Goal: Task Accomplishment & Management: Manage account settings

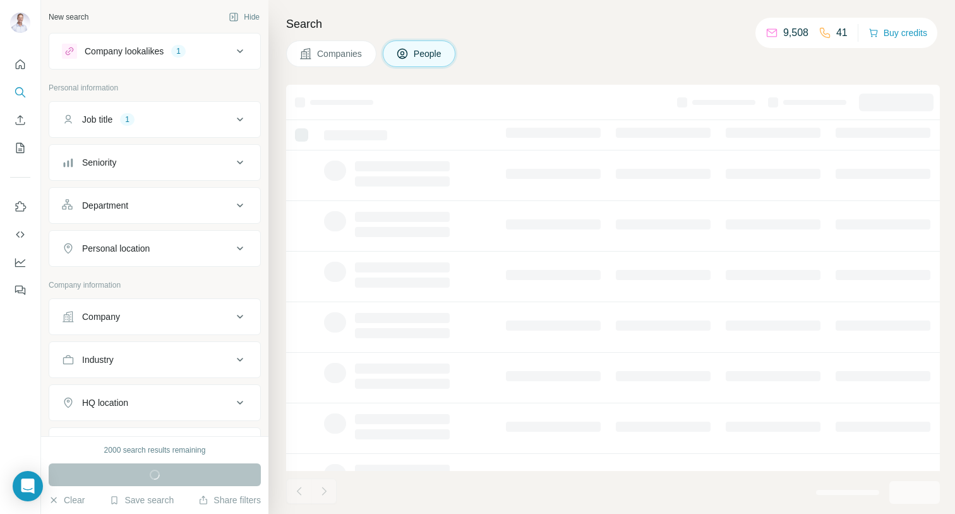
click at [241, 118] on icon at bounding box center [240, 119] width 15 height 15
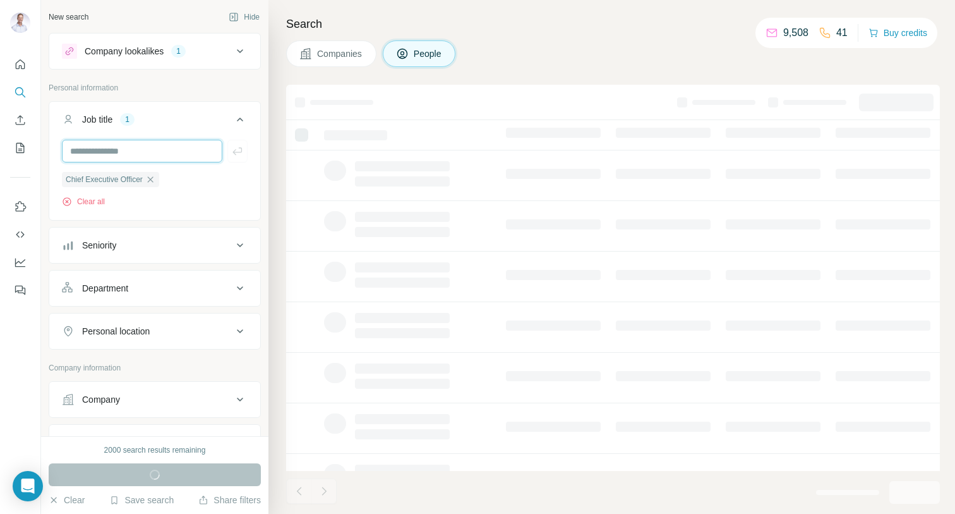
click at [108, 148] on input "text" at bounding box center [142, 151] width 161 height 23
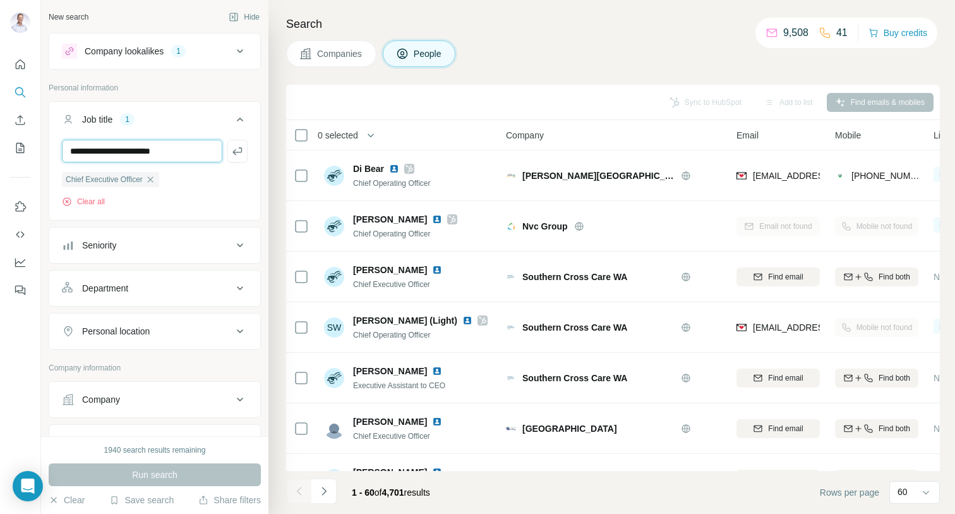
type input "**********"
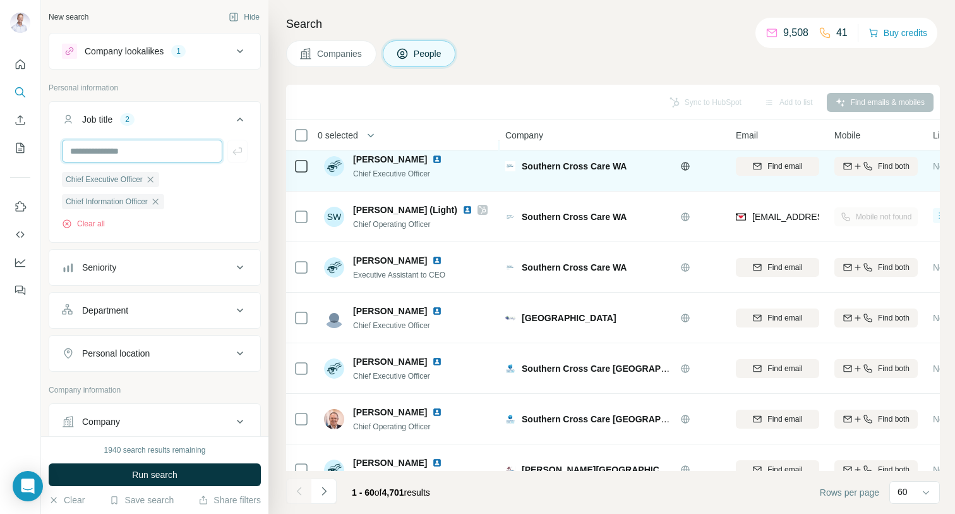
scroll to position [0, 1]
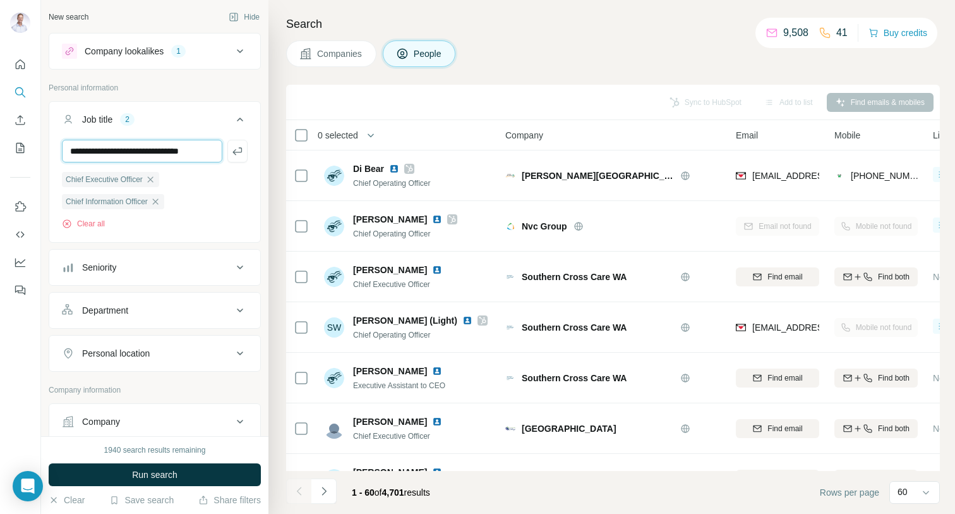
type input "**********"
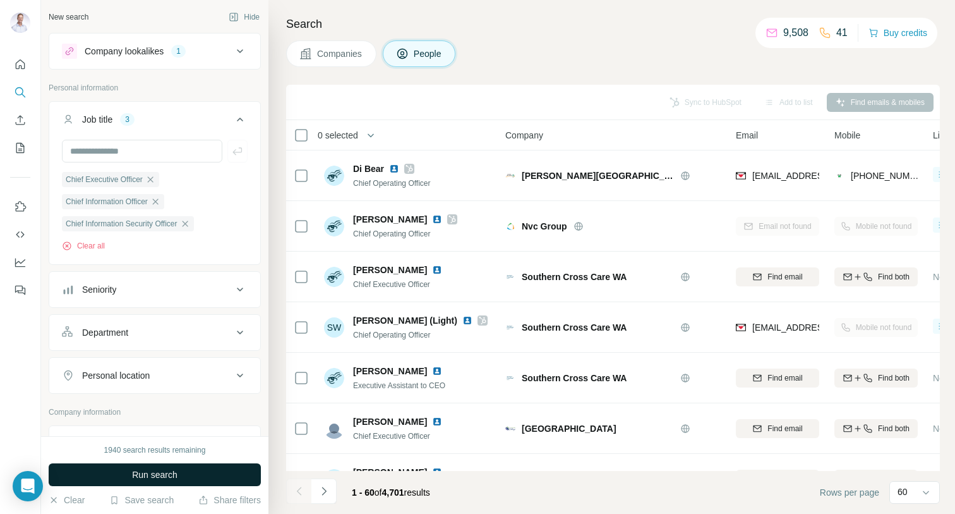
click at [140, 478] on span "Run search" at bounding box center [154, 474] width 45 height 13
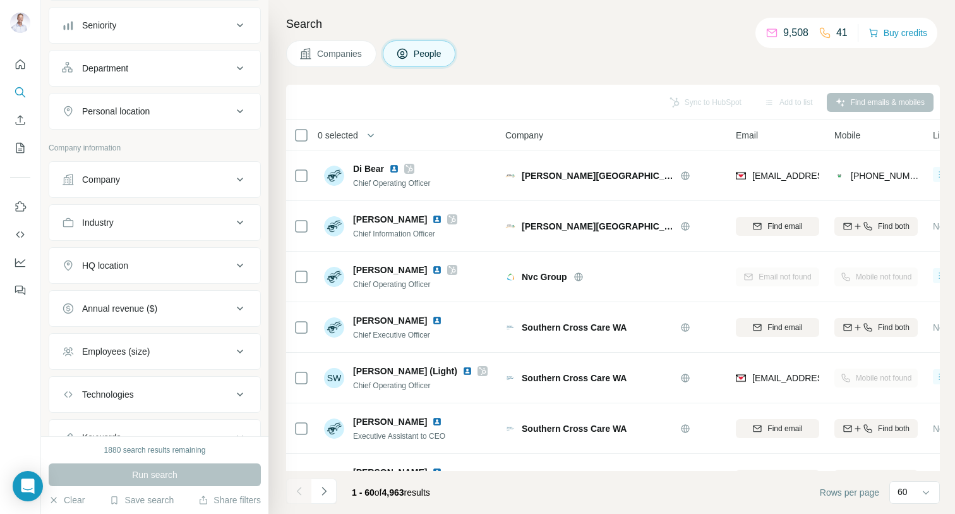
scroll to position [274, 0]
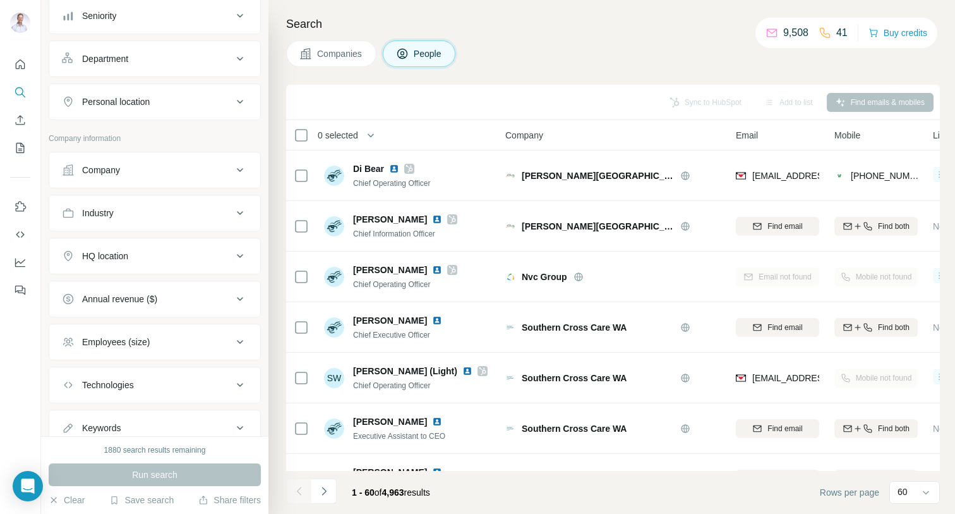
click at [253, 243] on button "HQ location" at bounding box center [154, 256] width 211 height 30
click at [171, 288] on input "text" at bounding box center [155, 287] width 186 height 23
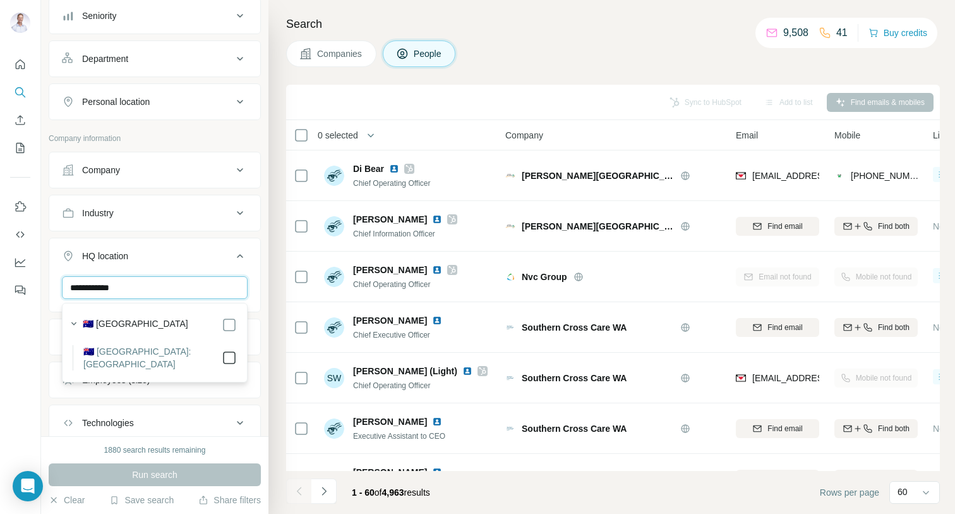
type input "**********"
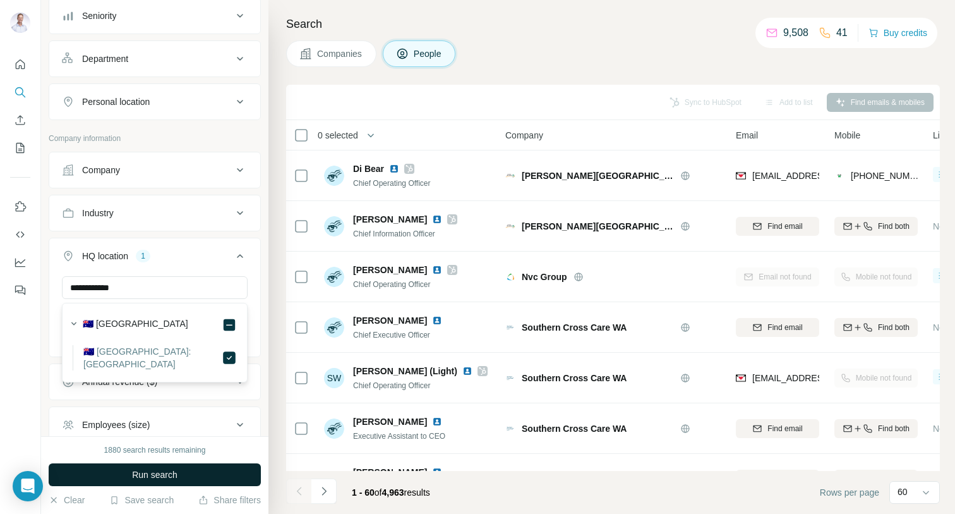
click at [202, 480] on button "Run search" at bounding box center [155, 474] width 212 height 23
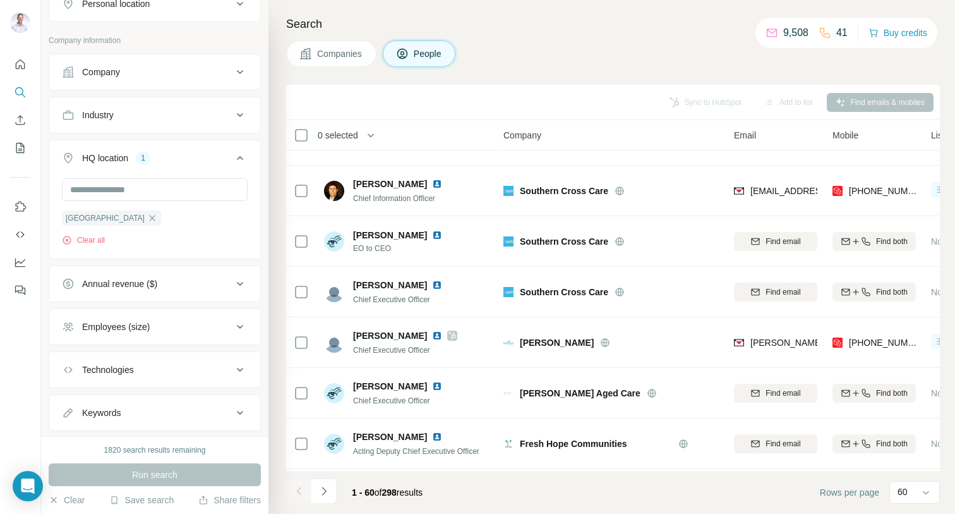
scroll to position [372, 0]
click at [99, 191] on input "text" at bounding box center [155, 189] width 186 height 23
type input "******"
click at [267, 224] on div "New search Hide Company lookalikes 1 Personal information Job title 3 Chief Exe…" at bounding box center [154, 218] width 227 height 436
click at [150, 217] on icon "button" at bounding box center [153, 217] width 6 height 6
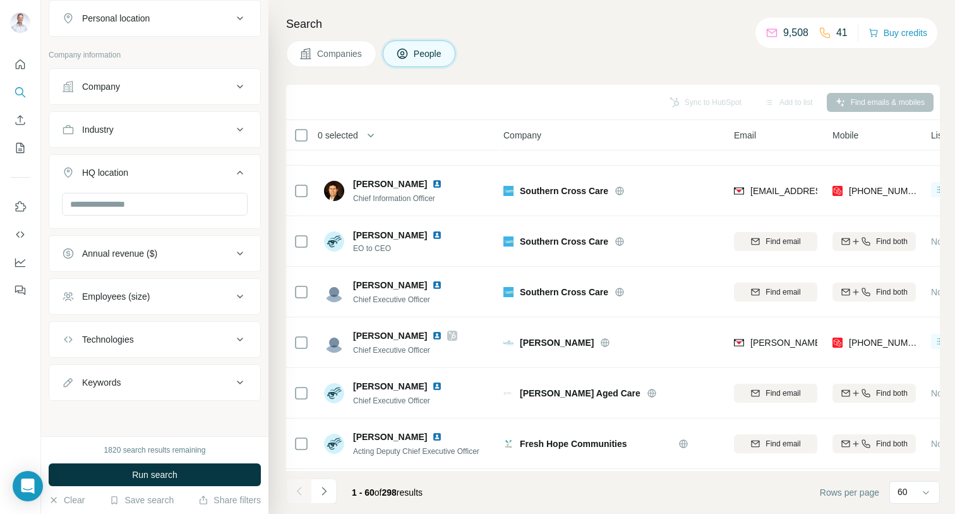
scroll to position [358, 0]
click at [123, 202] on input "text" at bounding box center [155, 204] width 186 height 23
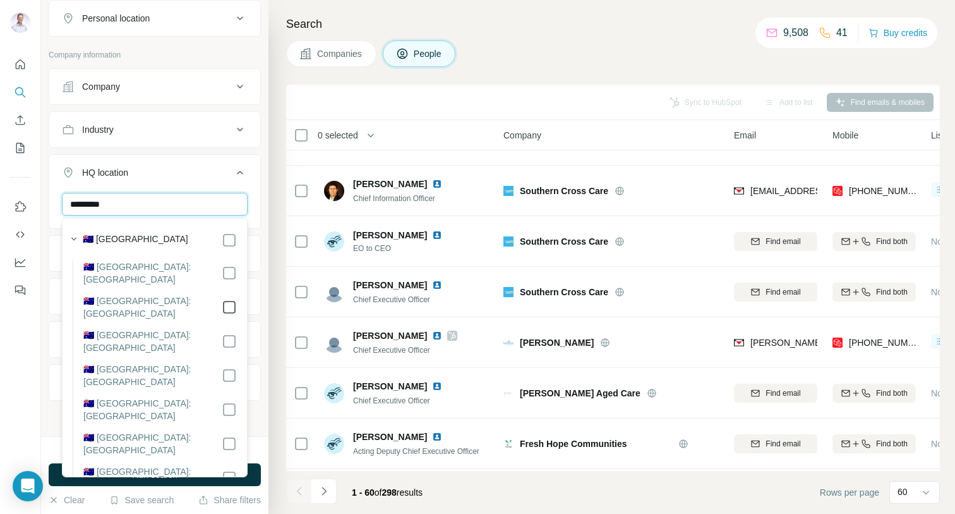
type input "*********"
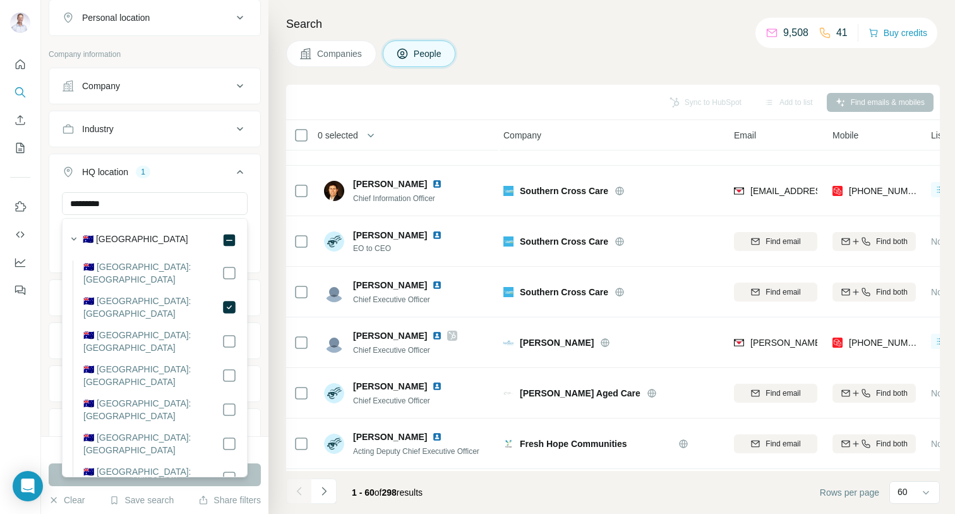
click at [271, 286] on div "Search Companies People Sync to HubSpot Add to list Find emails & mobiles 0 sel…" at bounding box center [612, 257] width 687 height 514
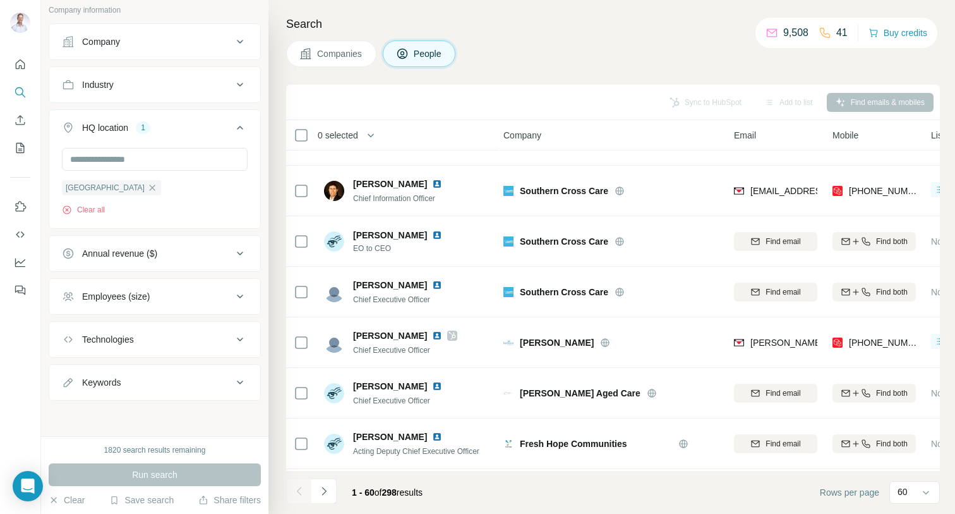
scroll to position [392, 0]
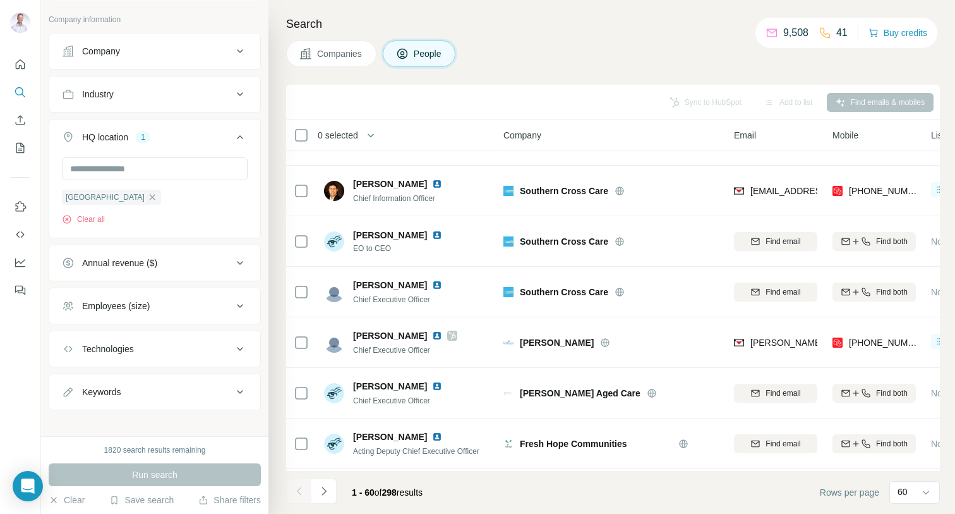
click at [235, 344] on icon at bounding box center [240, 348] width 15 height 15
click at [195, 387] on input "text" at bounding box center [155, 380] width 186 height 23
type input "*"
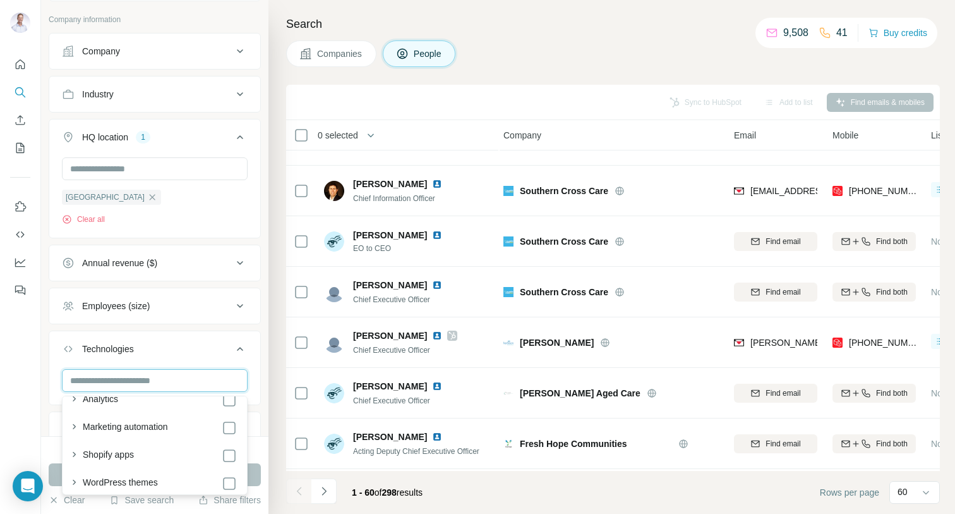
scroll to position [118, 0]
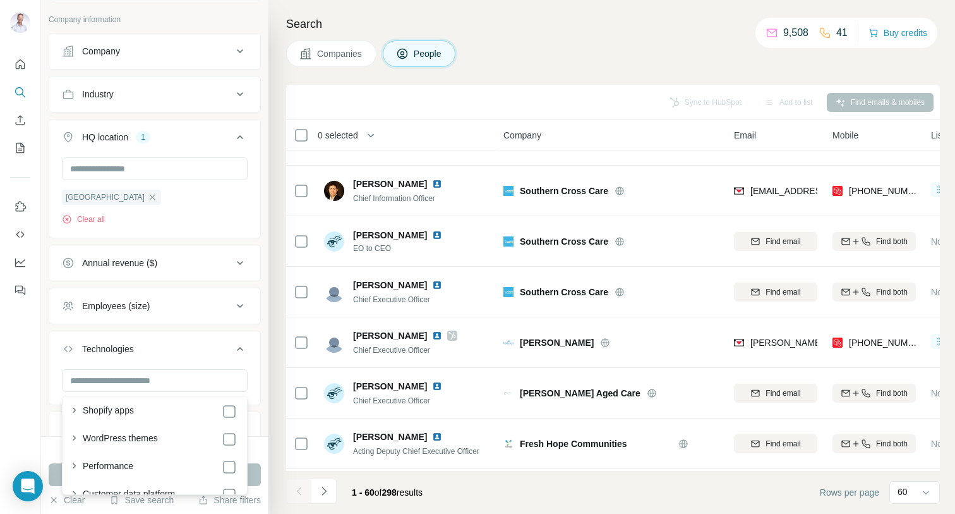
click at [276, 370] on div "Search Companies People Sync to HubSpot Add to list Find emails & mobiles 0 sel…" at bounding box center [612, 257] width 687 height 514
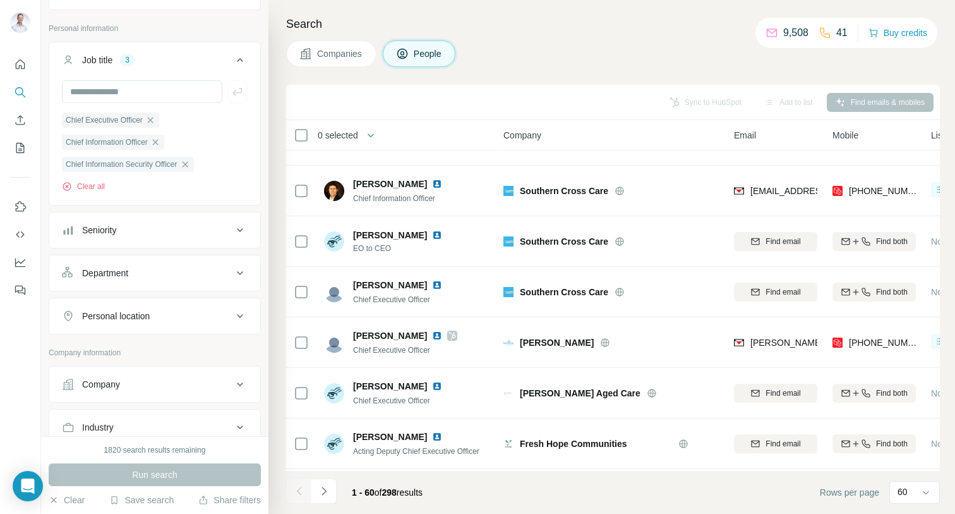
scroll to position [441, 0]
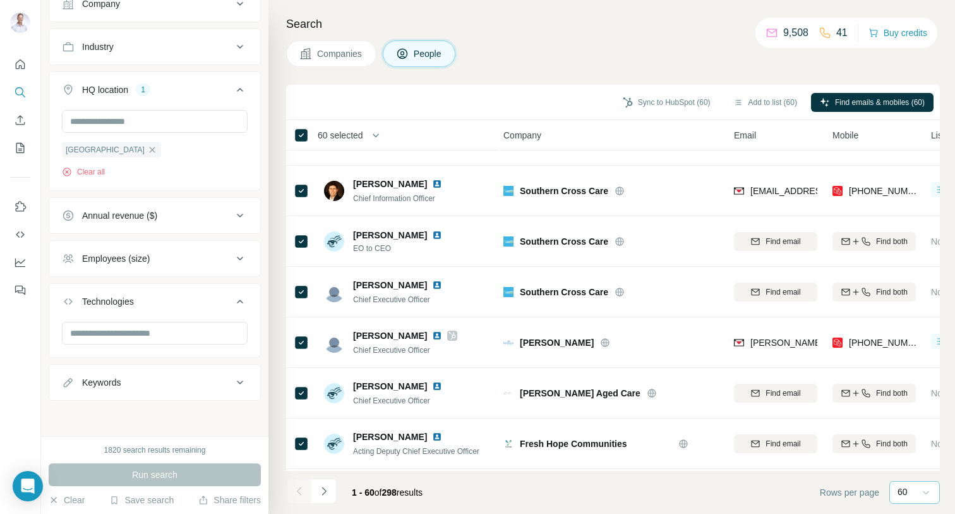
click at [926, 491] on icon at bounding box center [926, 492] width 13 height 13
click at [770, 102] on button "Add to list (60)" at bounding box center [766, 102] width 82 height 19
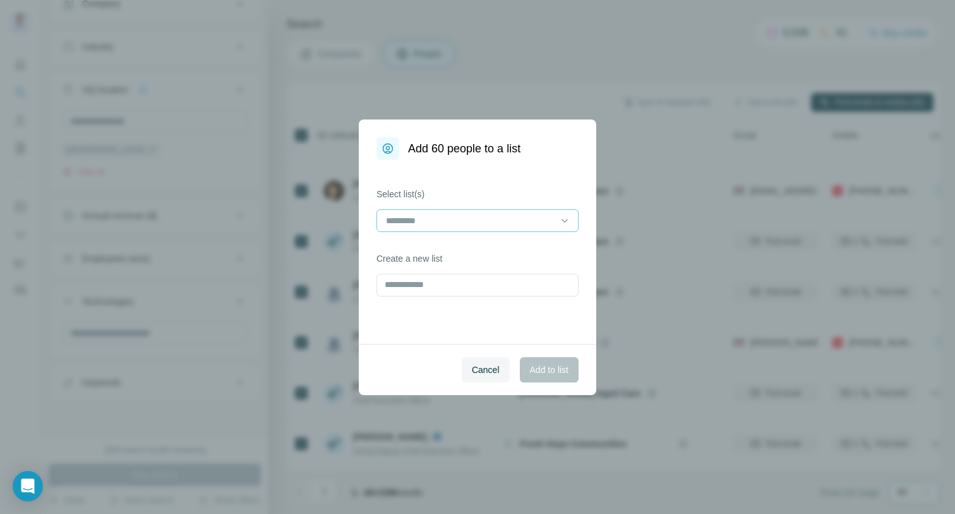
click at [476, 215] on input at bounding box center [470, 221] width 171 height 14
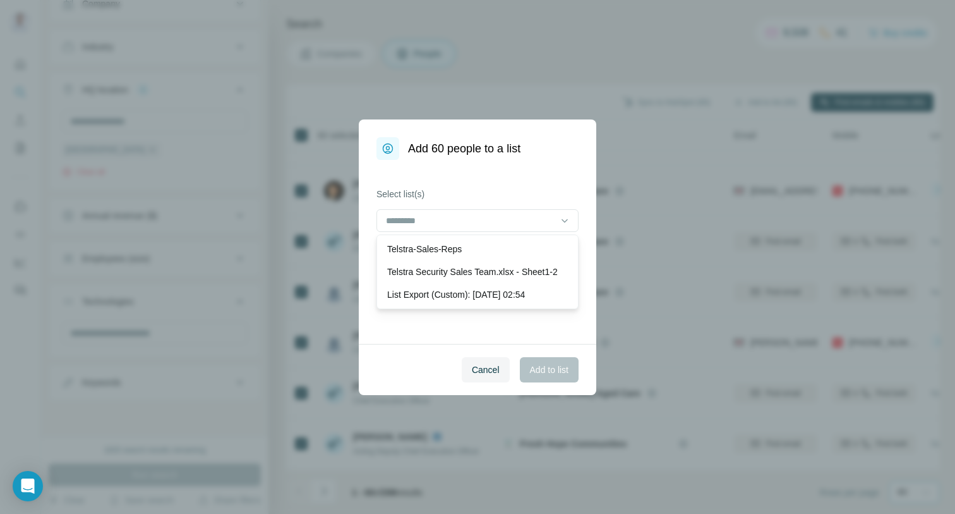
click at [488, 182] on div "Select list(s) Create a new list" at bounding box center [478, 252] width 238 height 184
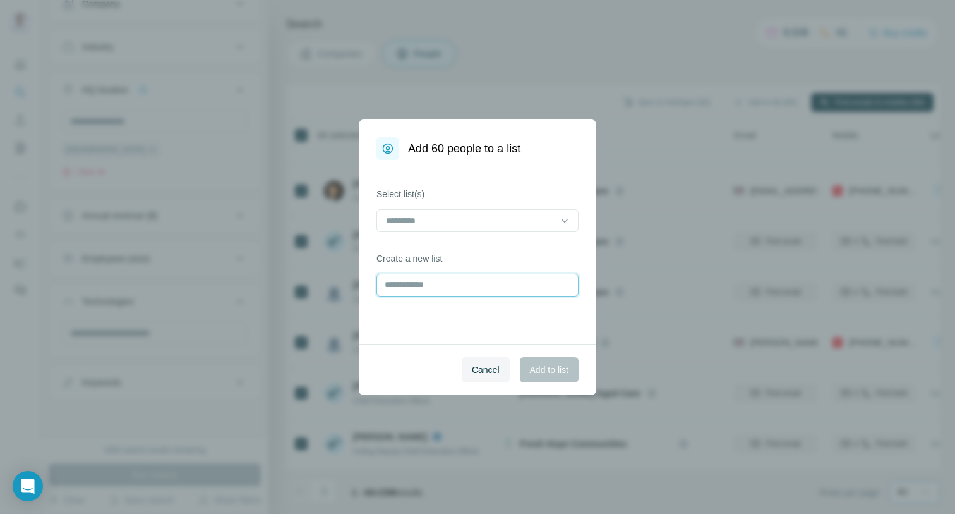
click at [447, 280] on input "text" at bounding box center [478, 285] width 202 height 23
type input "**********"
click at [558, 377] on button "Add to list" at bounding box center [549, 369] width 59 height 25
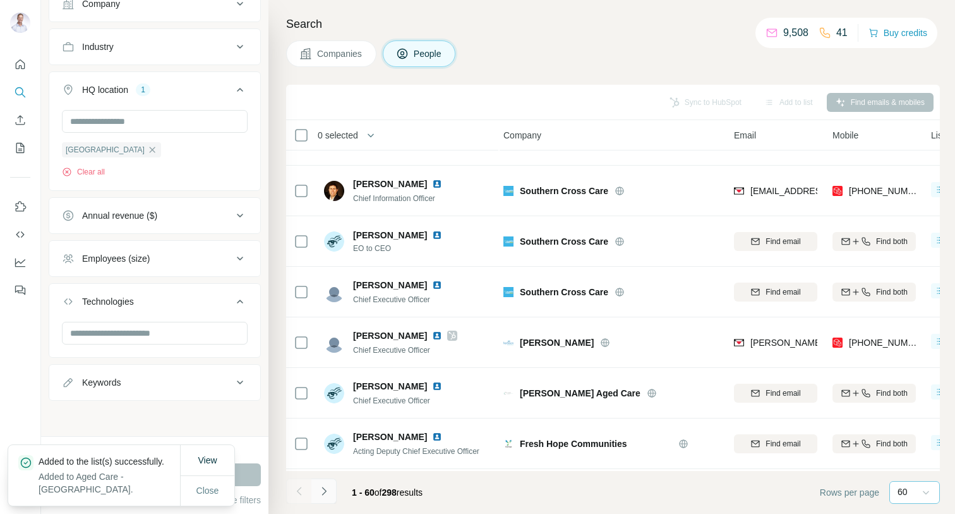
click at [324, 488] on icon "Navigate to next page" at bounding box center [324, 491] width 4 height 8
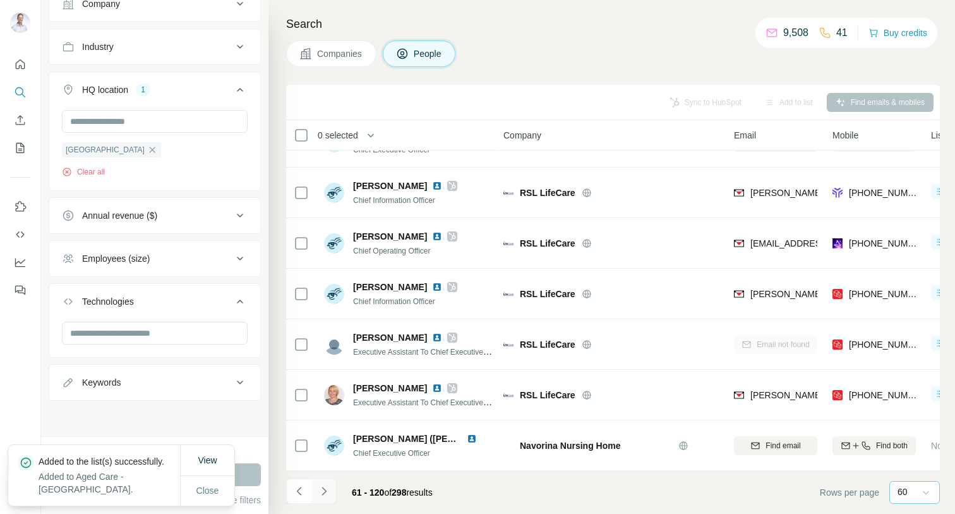
scroll to position [693, 3]
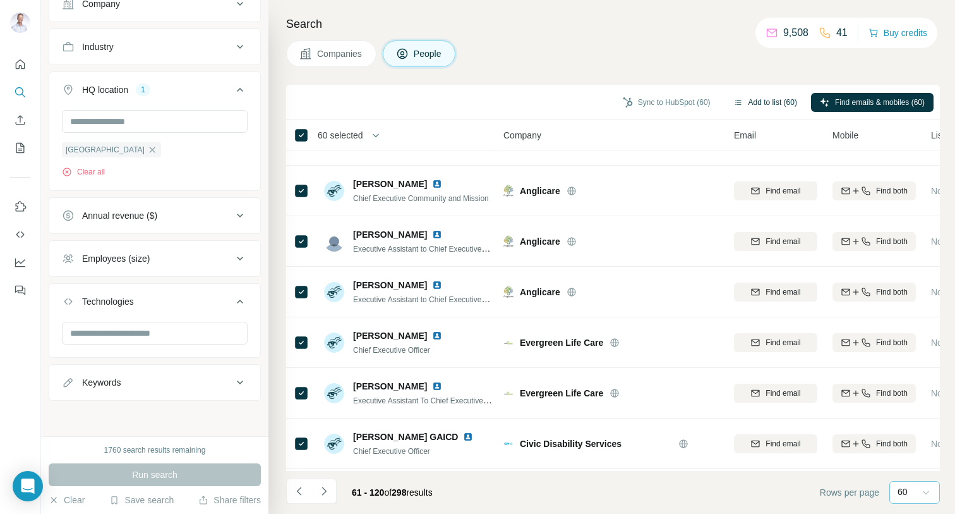
click at [765, 101] on button "Add to list (60)" at bounding box center [766, 102] width 82 height 19
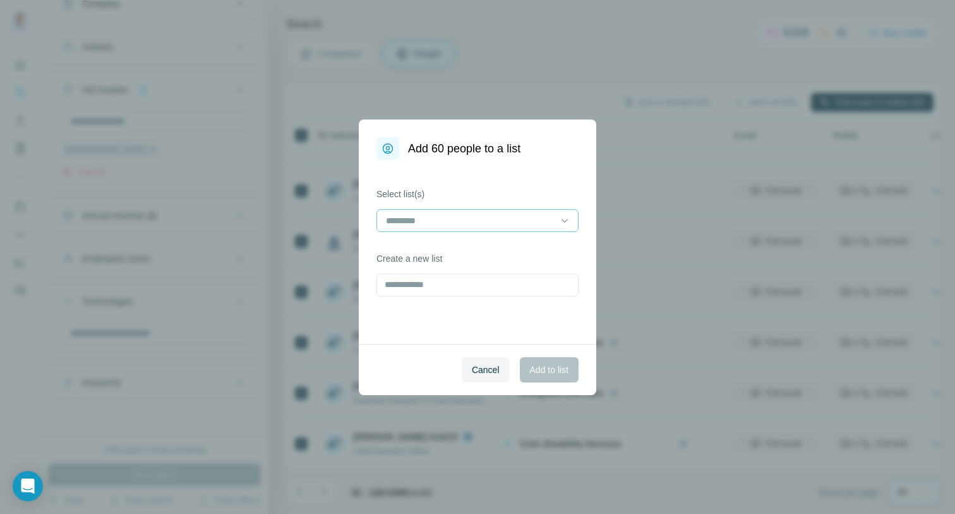
click at [466, 217] on input at bounding box center [470, 221] width 171 height 14
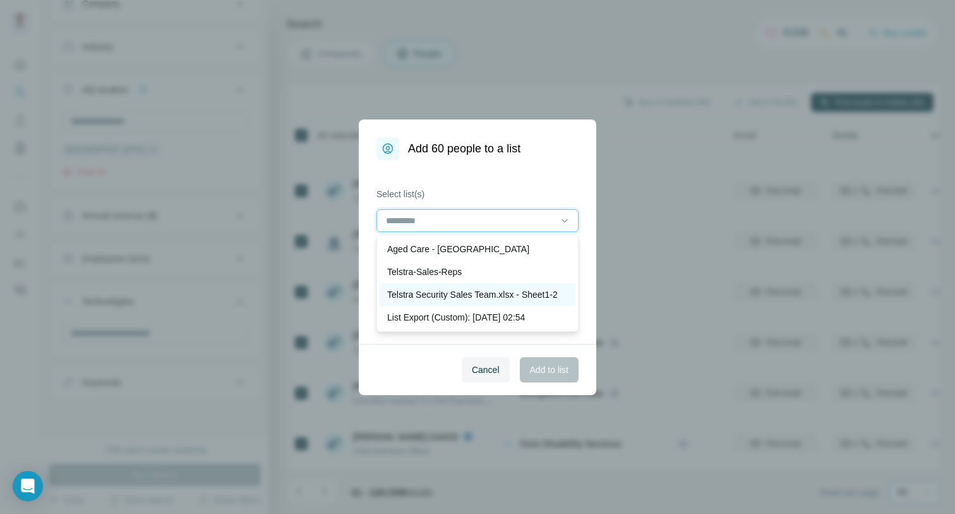
scroll to position [0, 0]
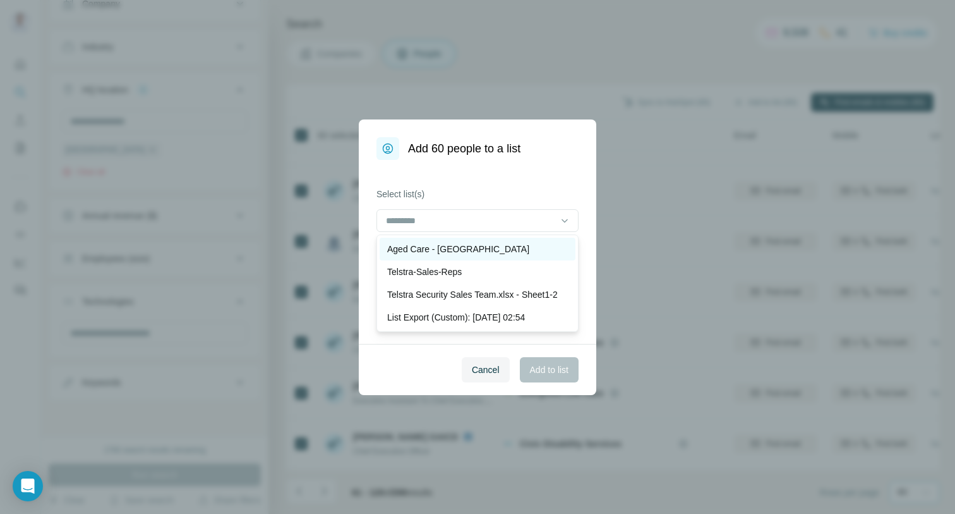
click at [449, 250] on p "Aged Care - [GEOGRAPHIC_DATA]" at bounding box center [458, 249] width 142 height 13
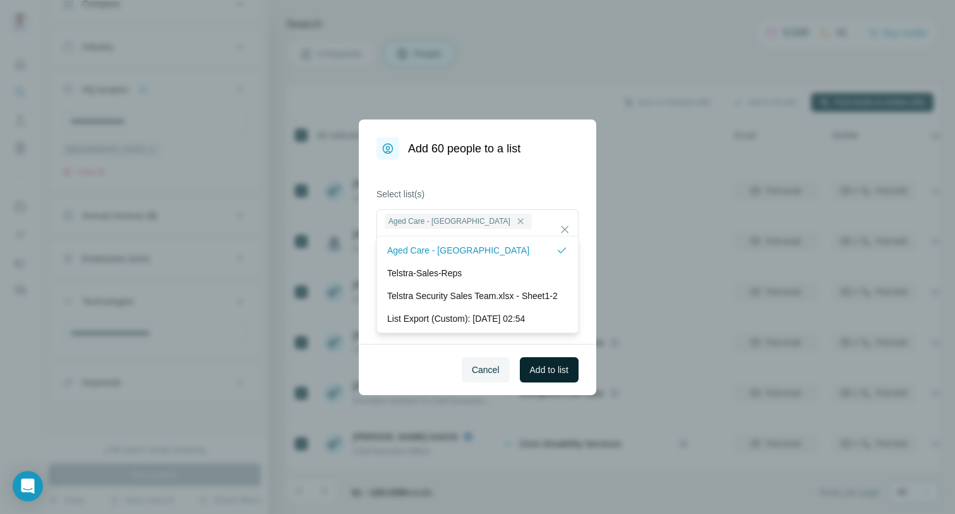
click at [554, 375] on span "Add to list" at bounding box center [549, 369] width 39 height 13
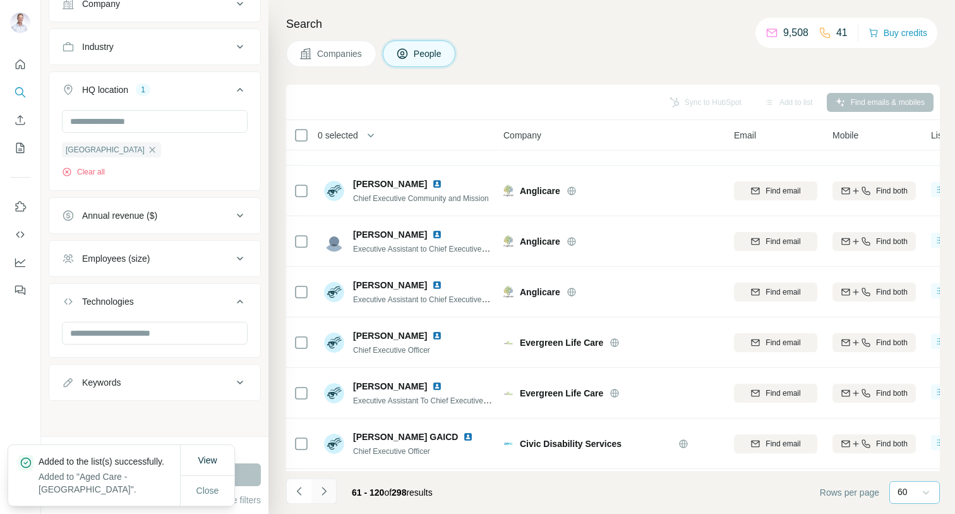
click at [327, 494] on icon "Navigate to next page" at bounding box center [324, 491] width 13 height 13
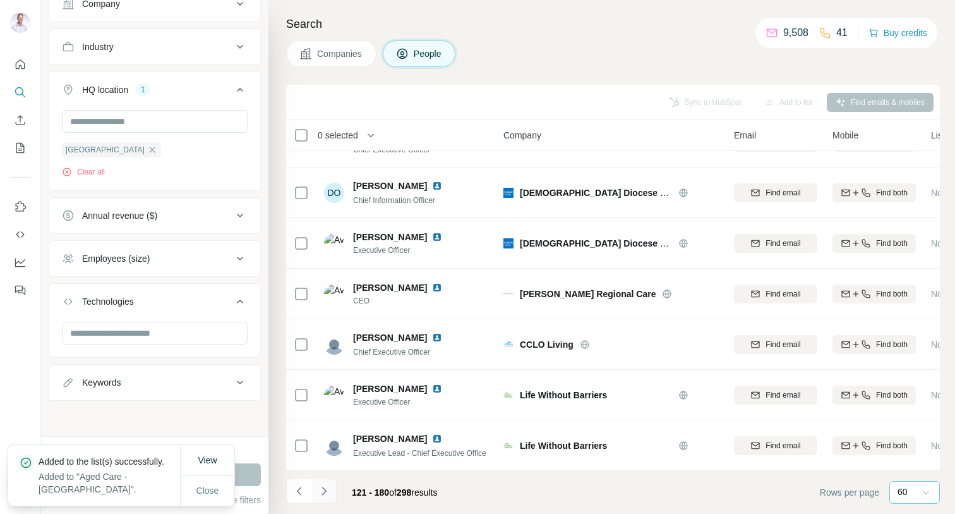
scroll to position [693, 3]
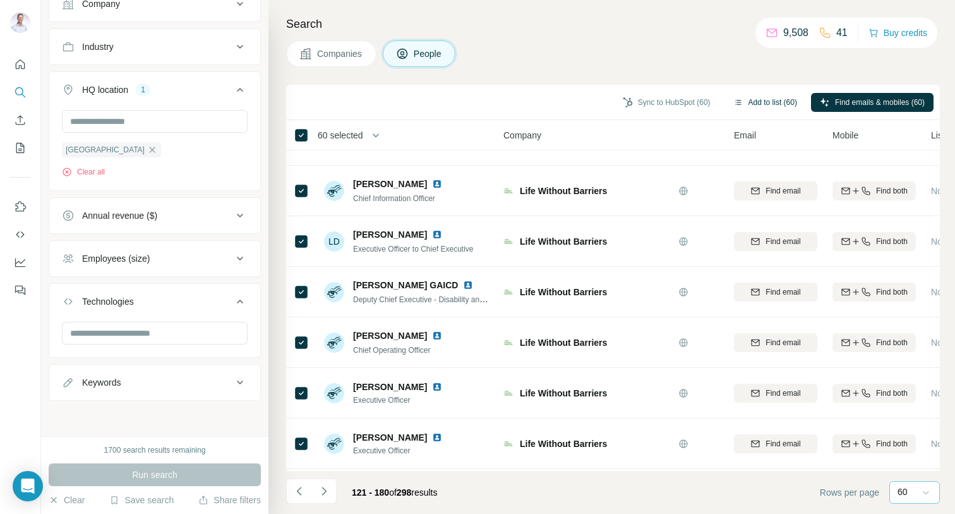
click at [766, 102] on button "Add to list (60)" at bounding box center [766, 102] width 82 height 19
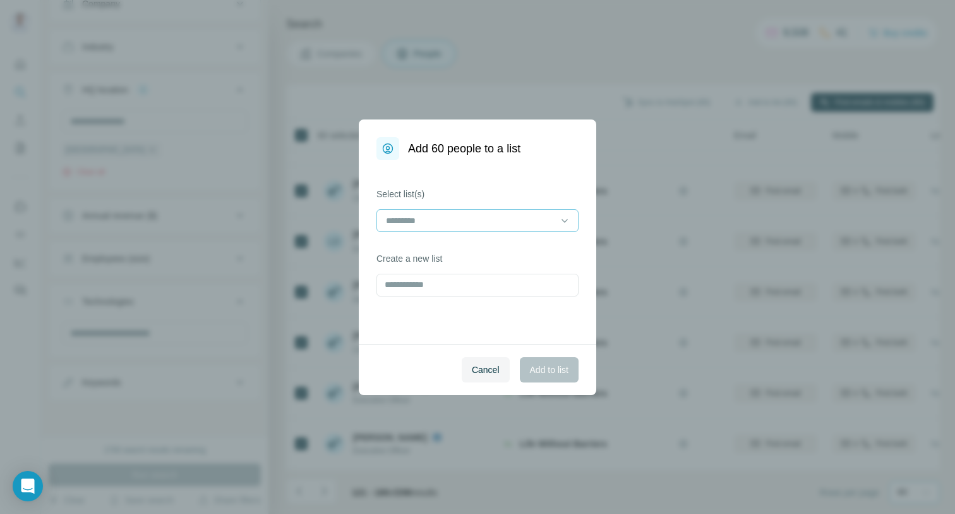
click at [534, 222] on input at bounding box center [470, 221] width 171 height 14
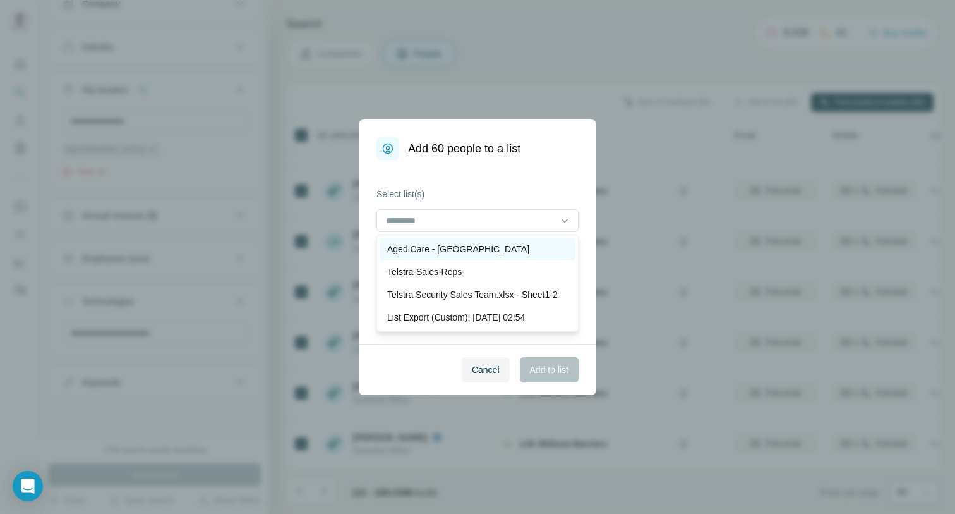
click at [490, 241] on div "Aged Care - [GEOGRAPHIC_DATA]" at bounding box center [478, 249] width 196 height 23
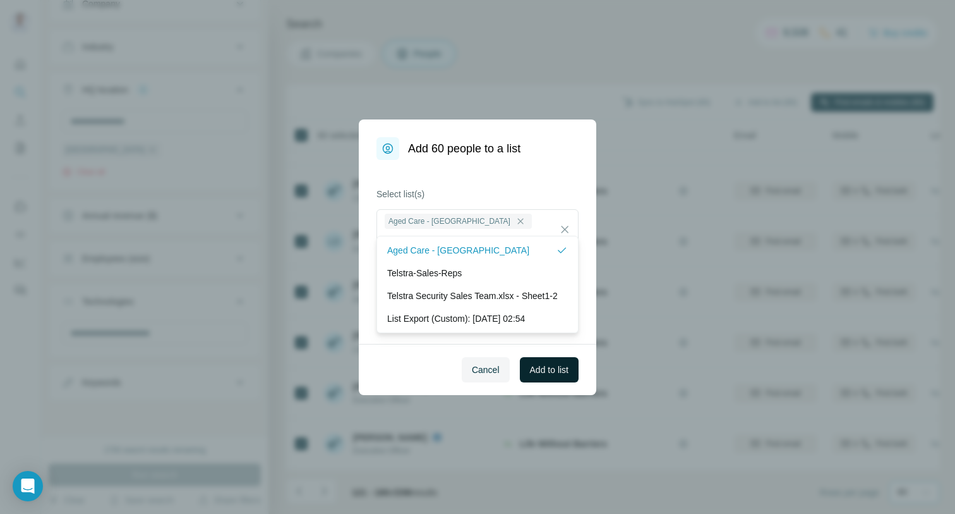
click at [548, 370] on span "Add to list" at bounding box center [549, 369] width 39 height 13
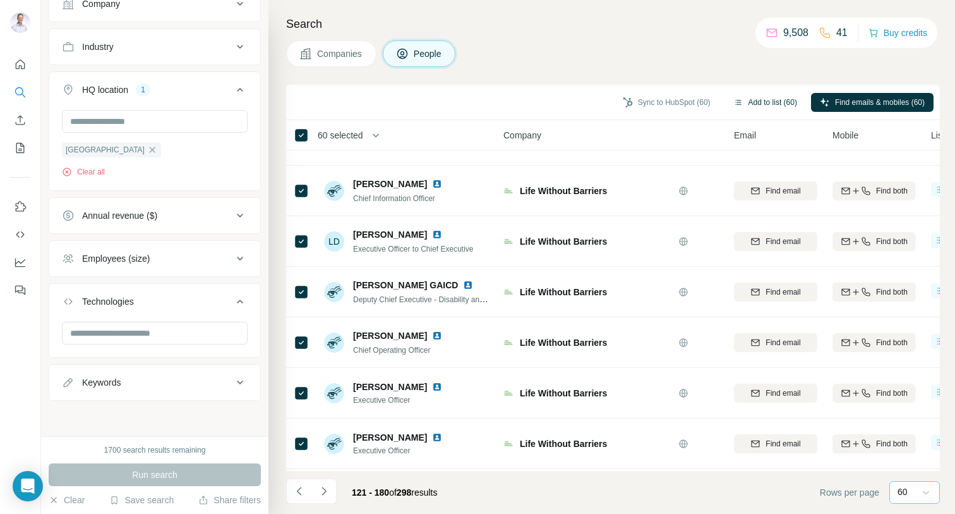
click at [737, 100] on button "Add to list (60)" at bounding box center [766, 102] width 82 height 19
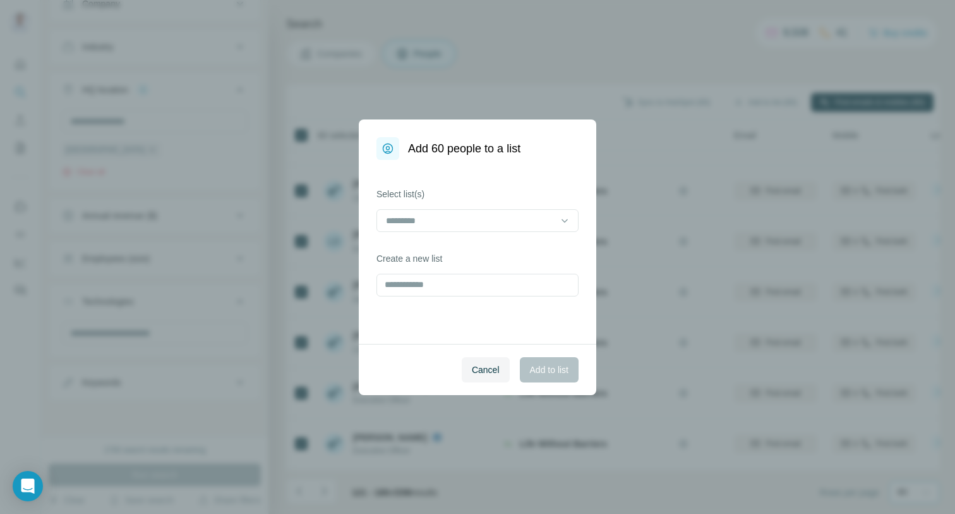
click at [445, 234] on div "Select list(s) Create a new list" at bounding box center [478, 252] width 238 height 184
click at [450, 226] on input at bounding box center [470, 221] width 171 height 14
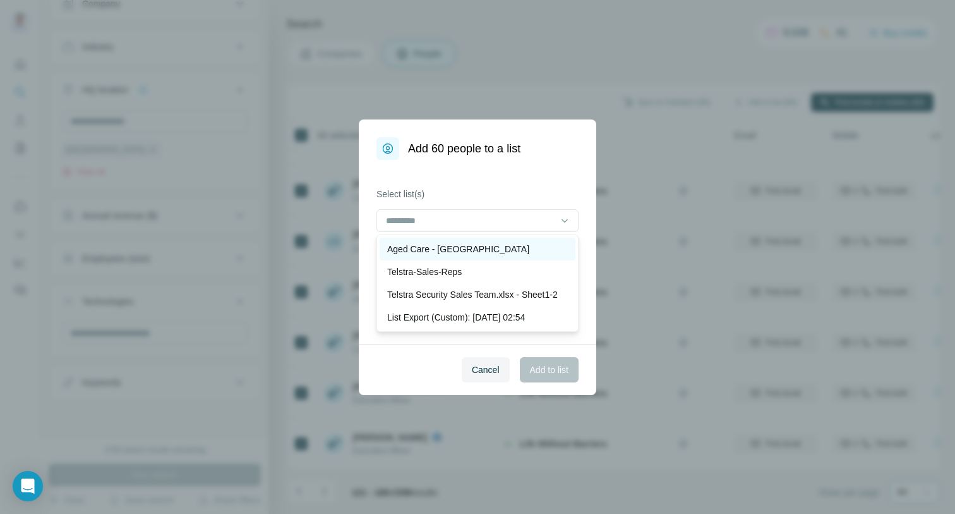
click at [433, 243] on p "Aged Care - [GEOGRAPHIC_DATA]" at bounding box center [458, 249] width 142 height 13
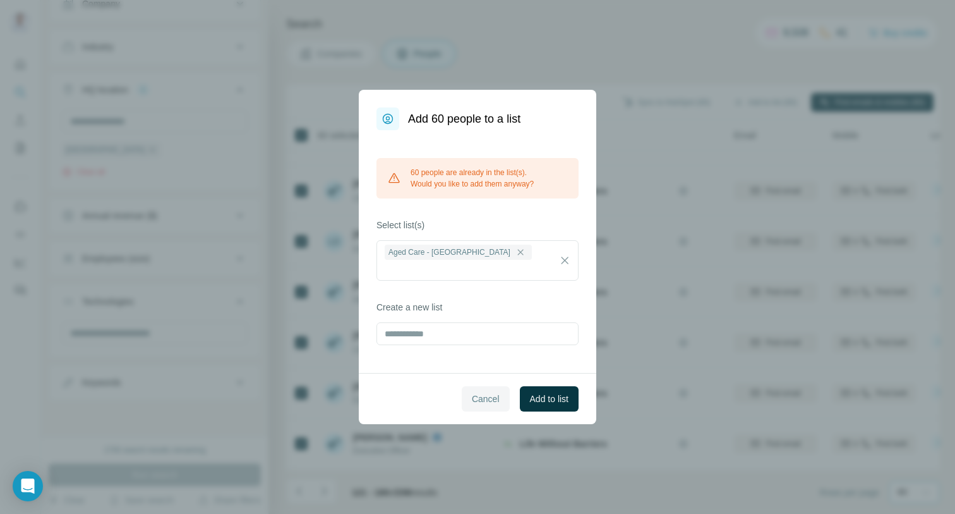
click at [487, 392] on span "Cancel" at bounding box center [486, 398] width 28 height 13
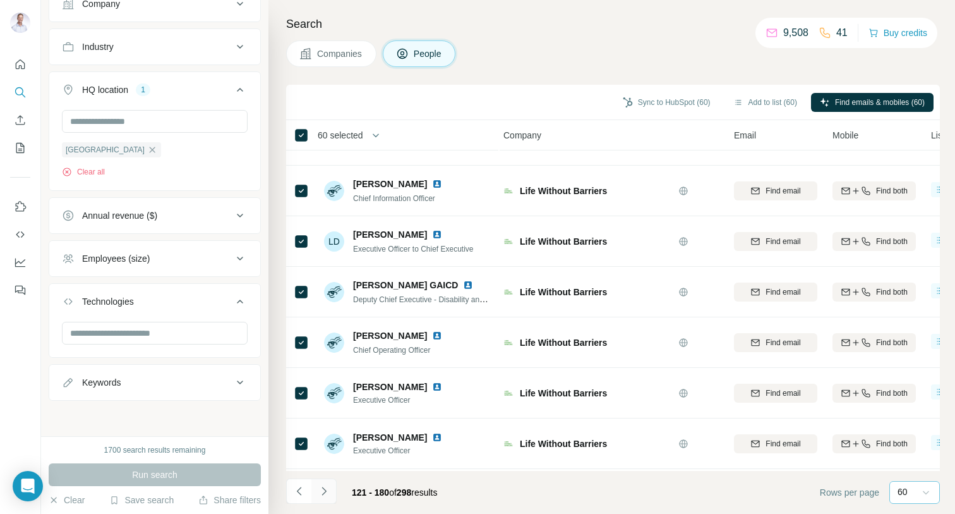
click at [325, 491] on icon "Navigate to next page" at bounding box center [324, 491] width 13 height 13
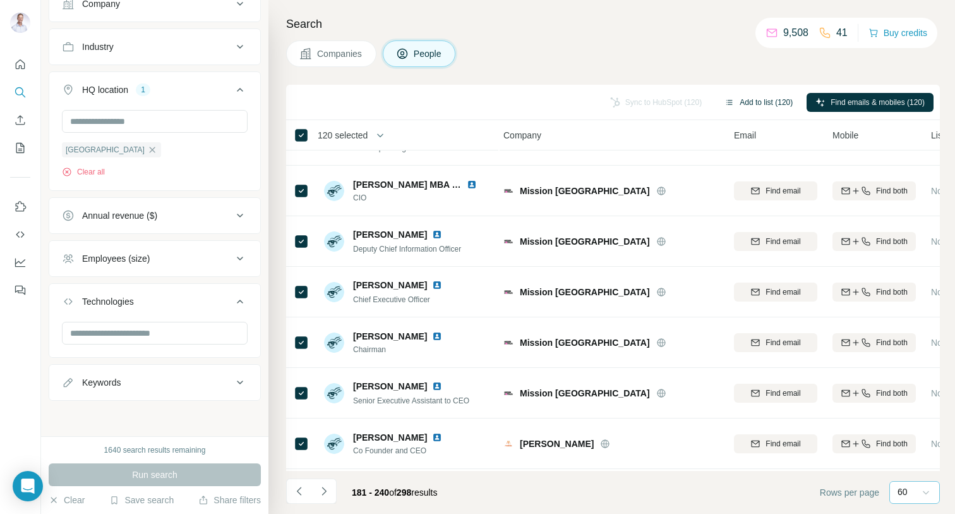
click at [770, 103] on button "Add to list (120)" at bounding box center [759, 102] width 86 height 19
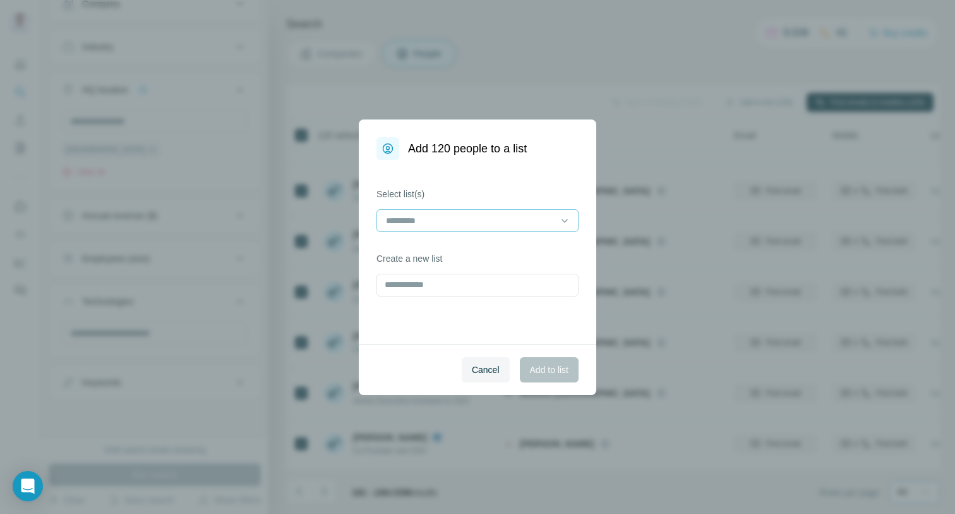
click at [482, 221] on input at bounding box center [470, 221] width 171 height 14
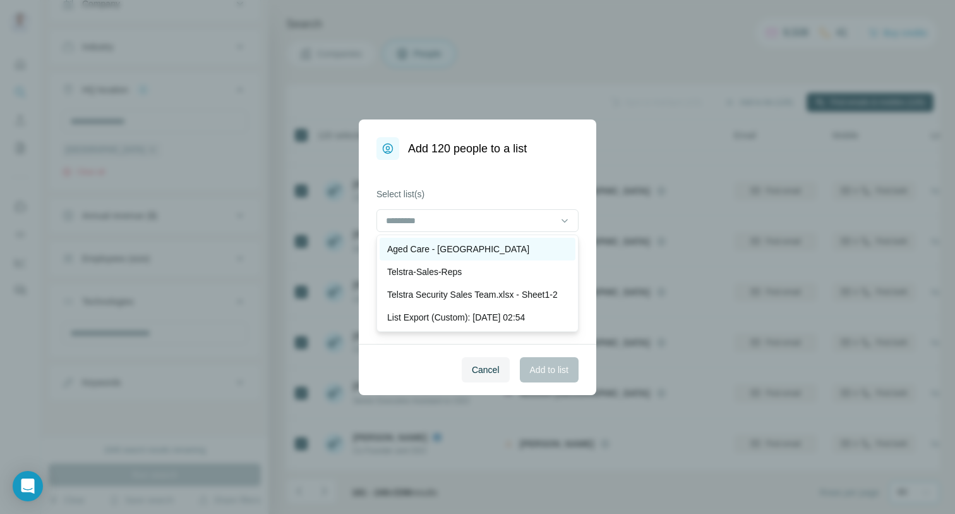
click at [463, 247] on div "Aged Care - [GEOGRAPHIC_DATA]" at bounding box center [477, 249] width 181 height 13
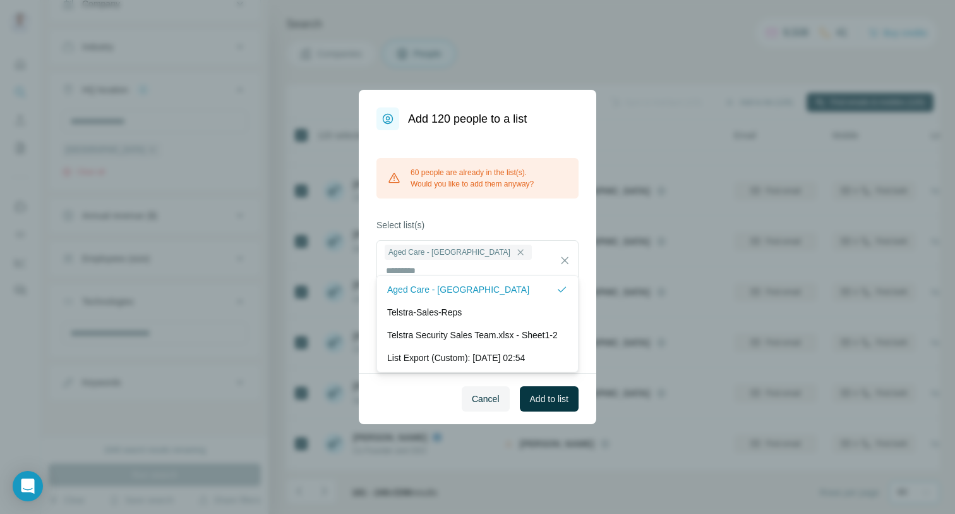
click at [579, 142] on div "60 people are already in the list(s). Would you like to add them anyway? Select…" at bounding box center [478, 251] width 238 height 243
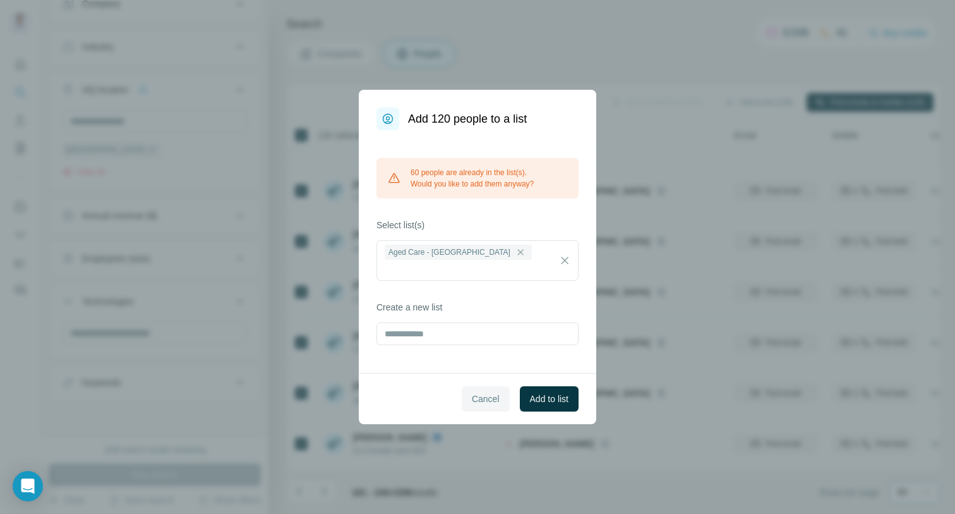
click at [478, 393] on span "Cancel" at bounding box center [486, 398] width 28 height 13
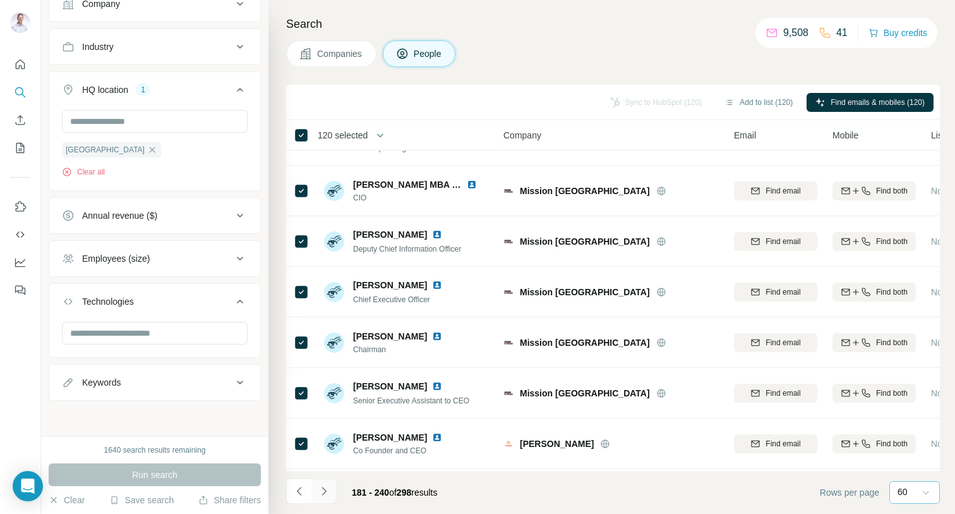
click at [324, 489] on icon "Navigate to next page" at bounding box center [324, 491] width 4 height 8
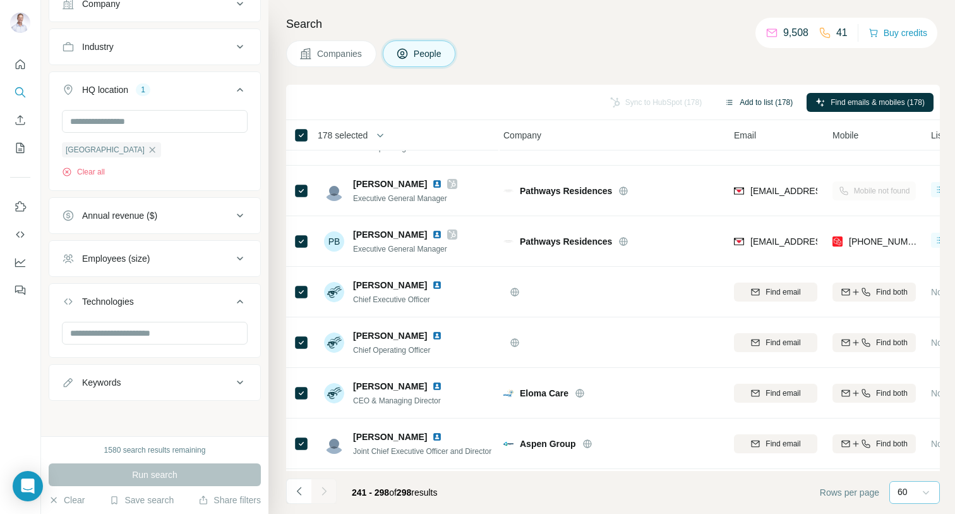
click at [755, 97] on button "Add to list (178)" at bounding box center [759, 102] width 86 height 19
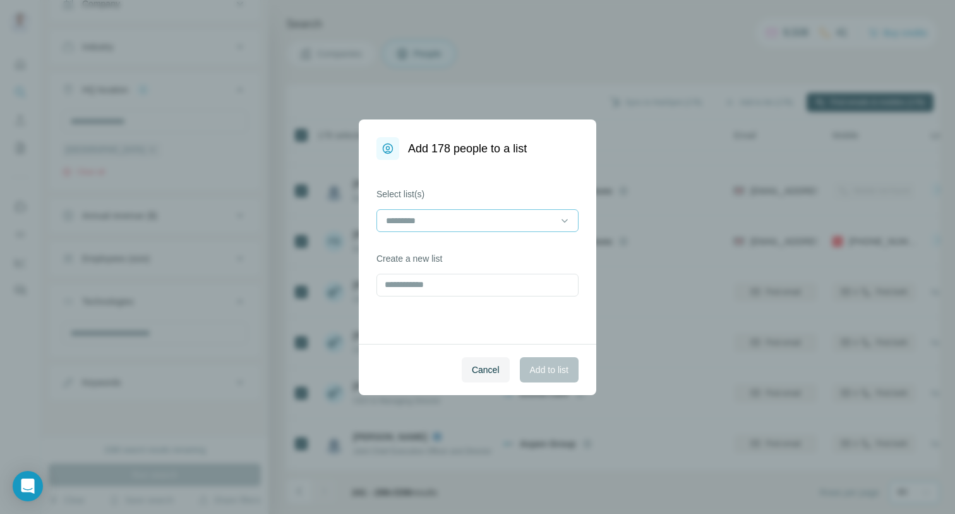
click at [513, 222] on input at bounding box center [470, 221] width 171 height 14
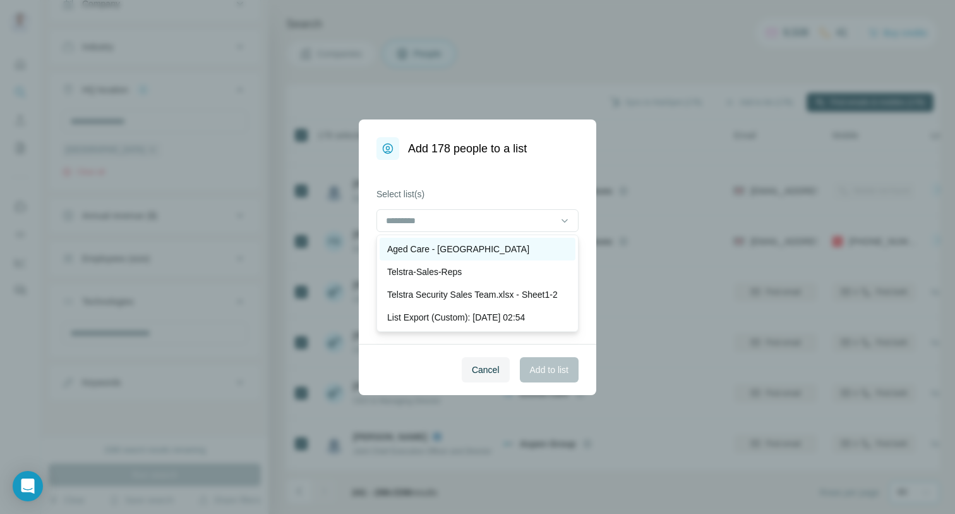
click at [470, 246] on div "Aged Care - [GEOGRAPHIC_DATA]" at bounding box center [477, 249] width 181 height 13
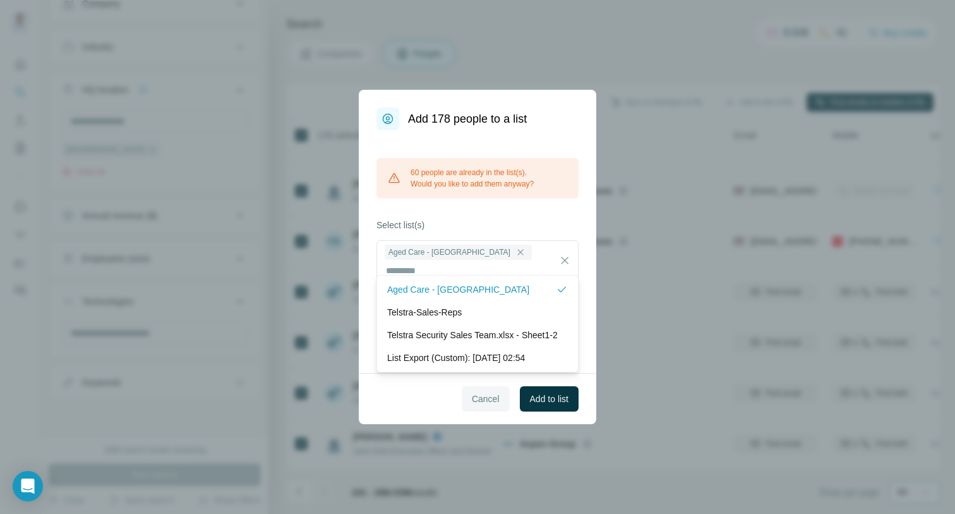
click at [498, 394] on button "Cancel" at bounding box center [486, 398] width 48 height 25
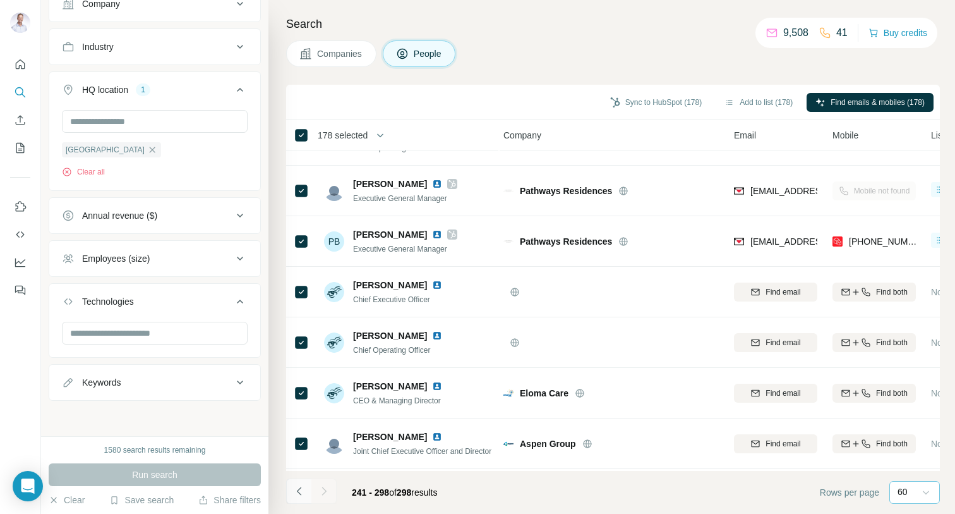
click at [299, 489] on icon "Navigate to previous page" at bounding box center [298, 491] width 4 height 8
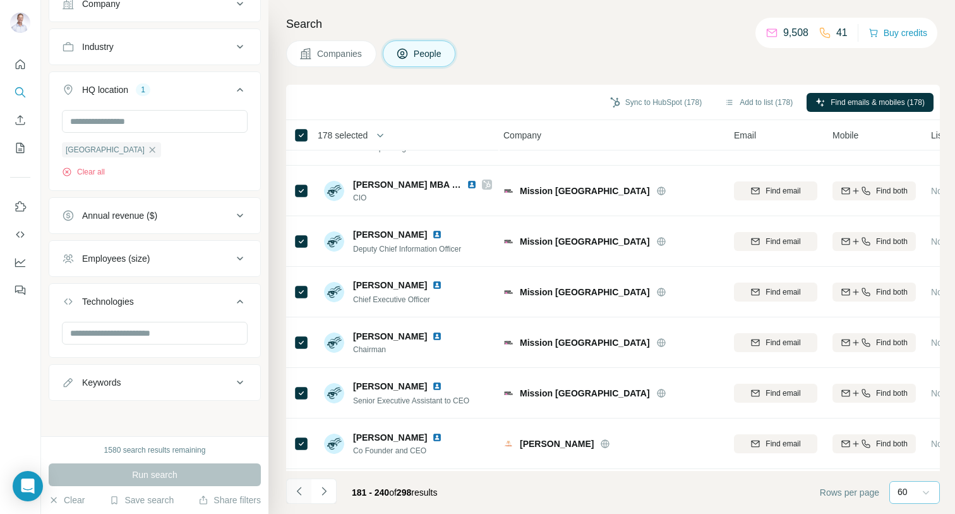
click at [299, 489] on icon "Navigate to previous page" at bounding box center [298, 491] width 4 height 8
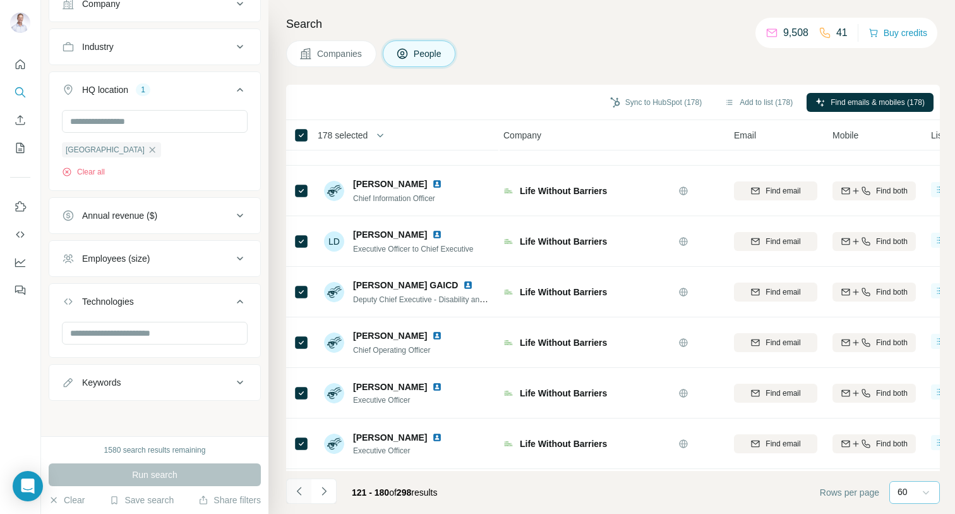
click at [299, 489] on icon "Navigate to previous page" at bounding box center [298, 491] width 4 height 8
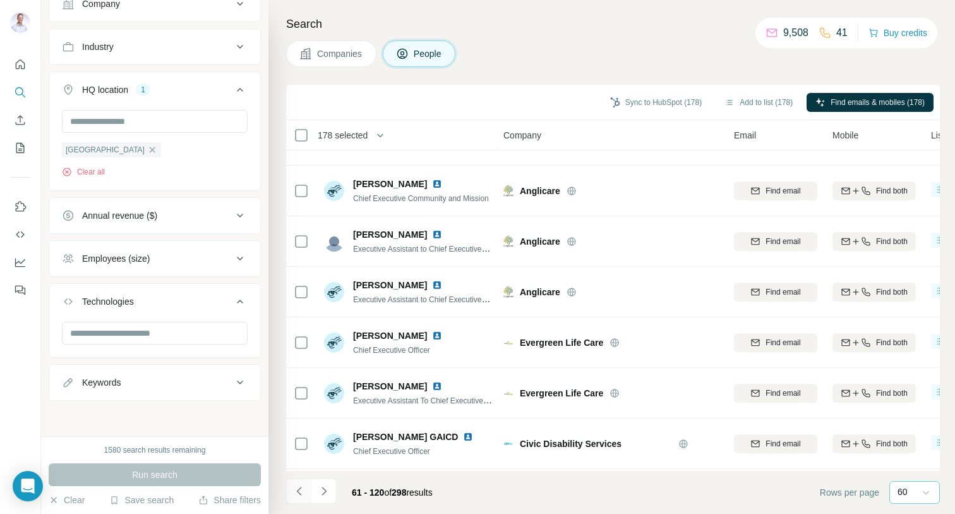
click at [299, 489] on icon "Navigate to previous page" at bounding box center [298, 491] width 4 height 8
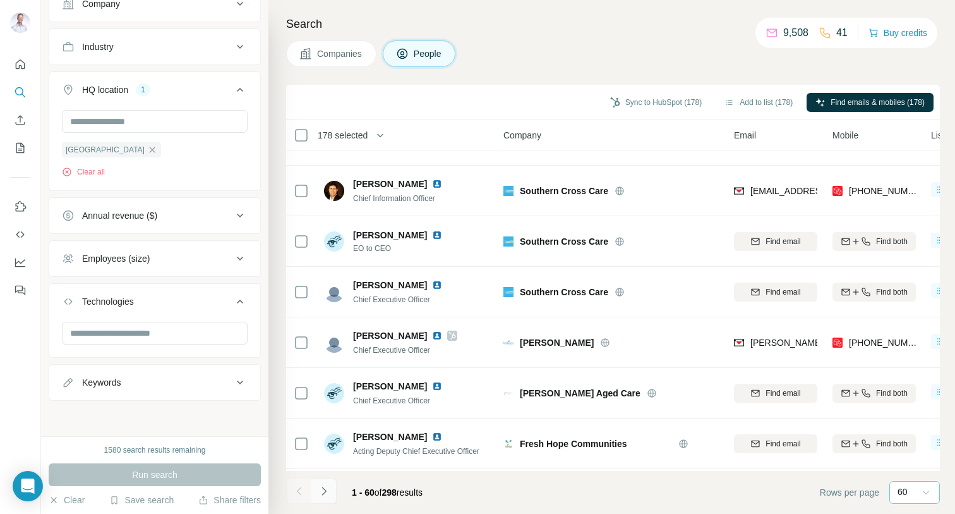
click at [330, 490] on icon "Navigate to next page" at bounding box center [324, 491] width 13 height 13
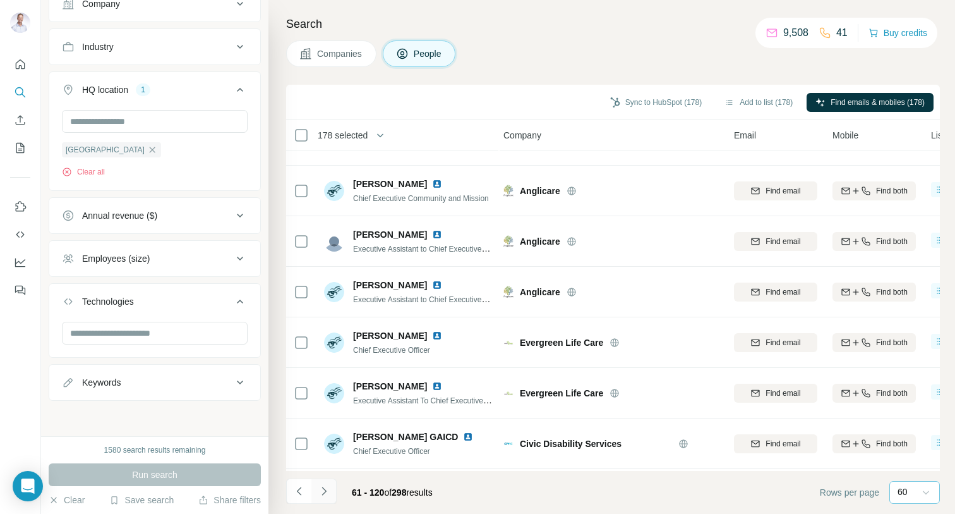
click at [330, 490] on icon "Navigate to next page" at bounding box center [324, 491] width 13 height 13
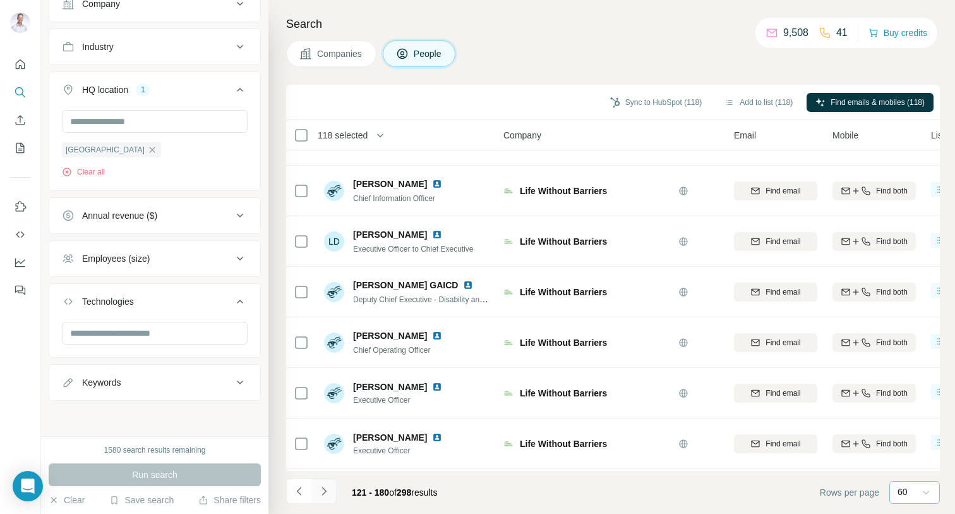
click at [325, 492] on icon "Navigate to next page" at bounding box center [324, 491] width 13 height 13
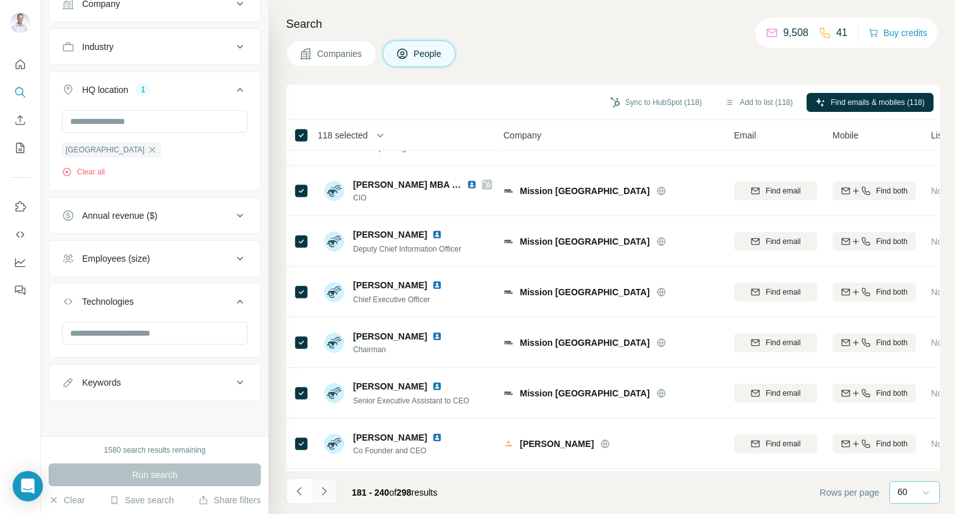
click at [325, 492] on icon "Navigate to next page" at bounding box center [324, 491] width 13 height 13
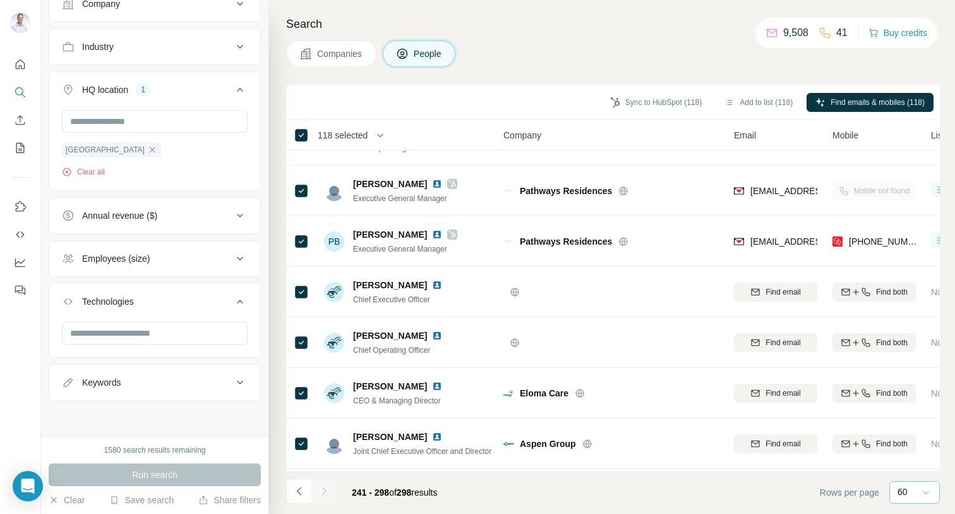
click at [324, 490] on div at bounding box center [324, 490] width 25 height 25
click at [770, 104] on button "Add to list (118)" at bounding box center [759, 102] width 86 height 19
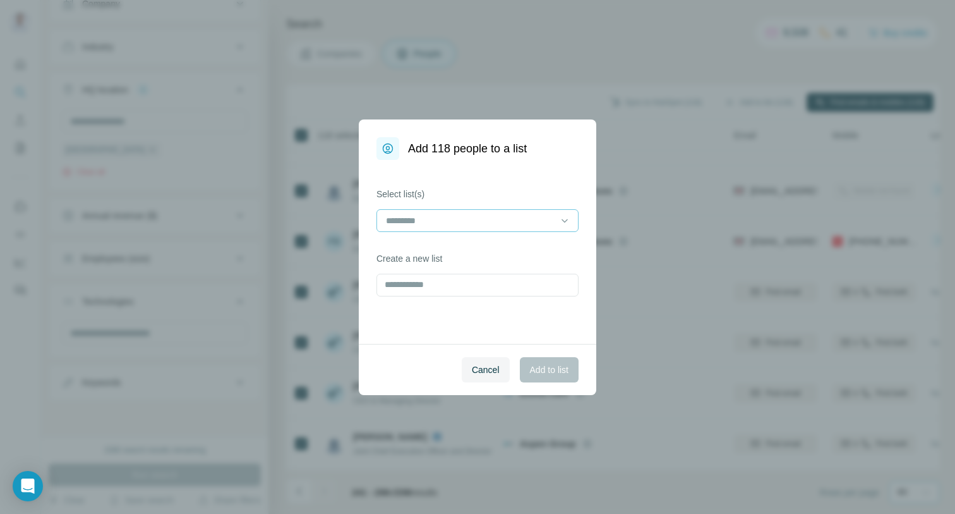
click at [550, 211] on div at bounding box center [470, 220] width 171 height 21
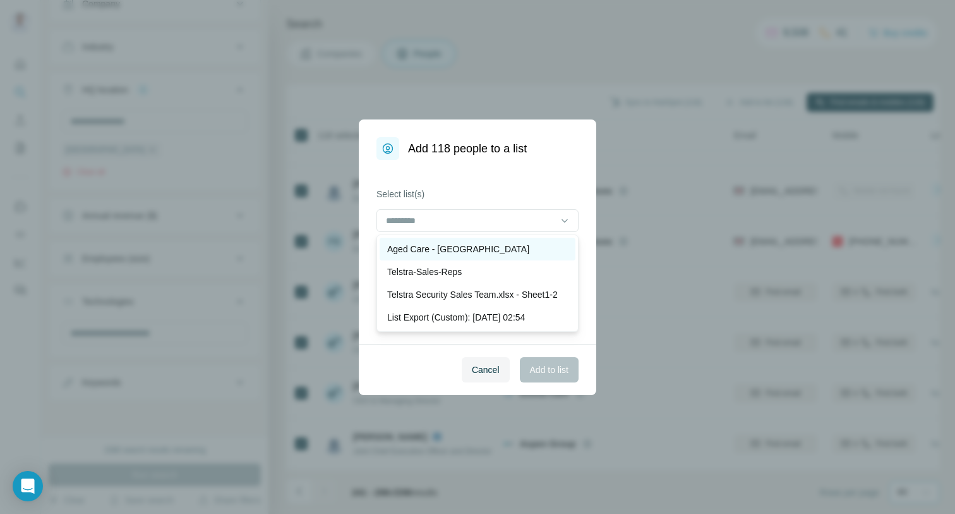
click at [498, 245] on div "Aged Care - [GEOGRAPHIC_DATA]" at bounding box center [477, 249] width 181 height 13
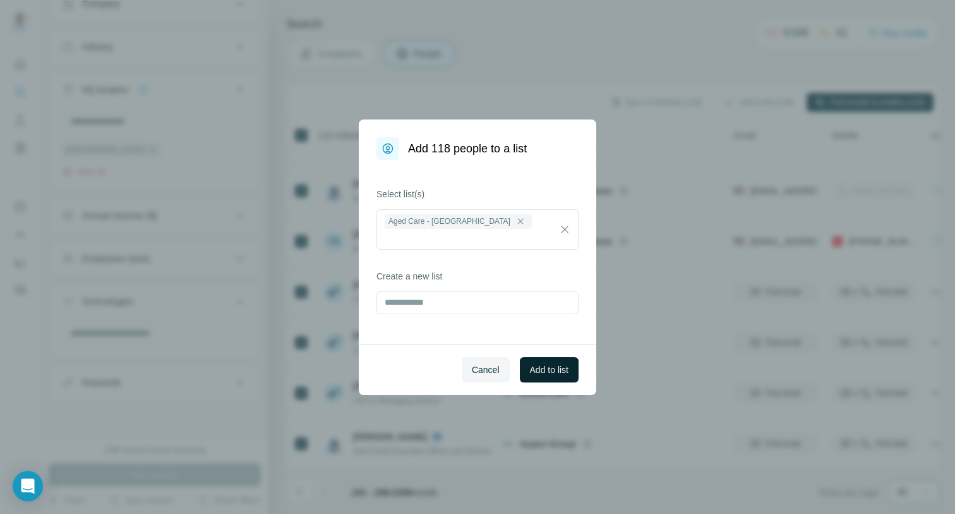
click at [530, 367] on span "Add to list" at bounding box center [549, 369] width 39 height 13
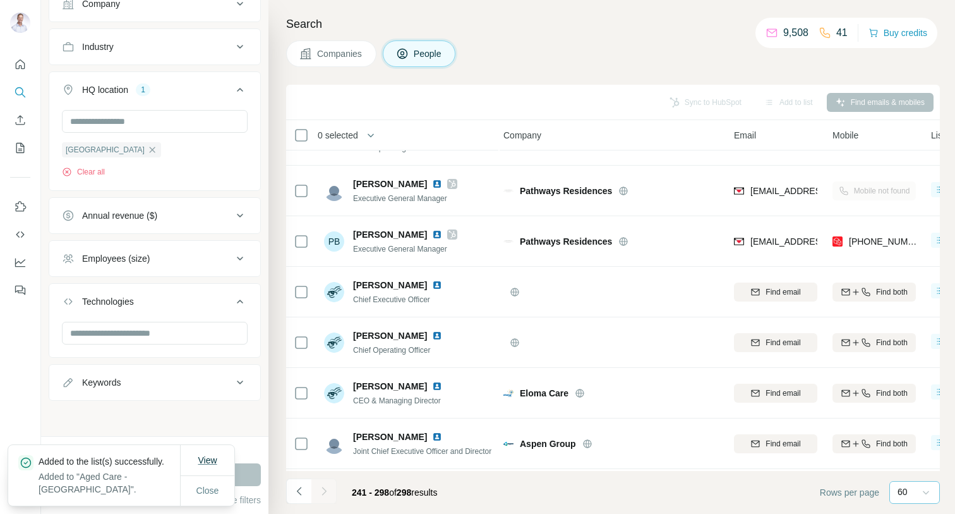
click at [212, 461] on span "View" at bounding box center [207, 460] width 19 height 10
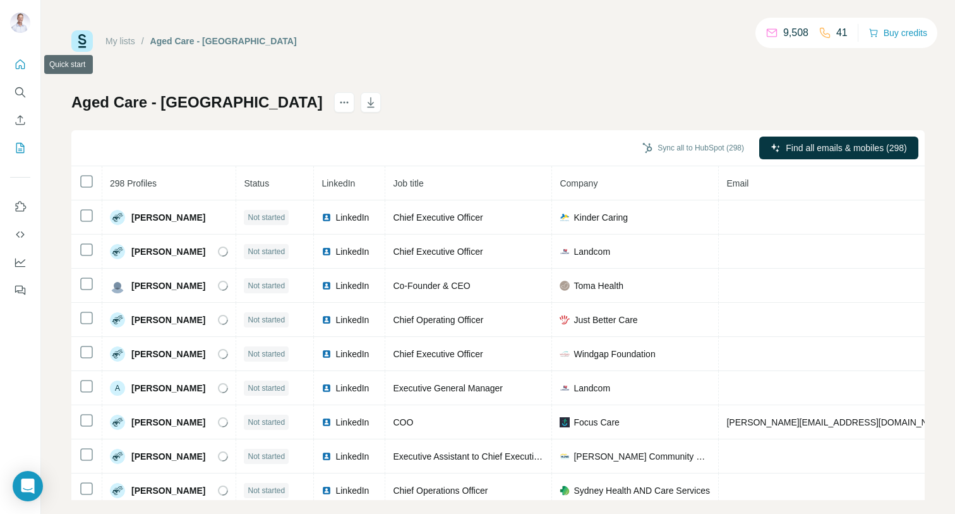
click at [21, 66] on icon "Quick start" at bounding box center [20, 63] width 9 height 9
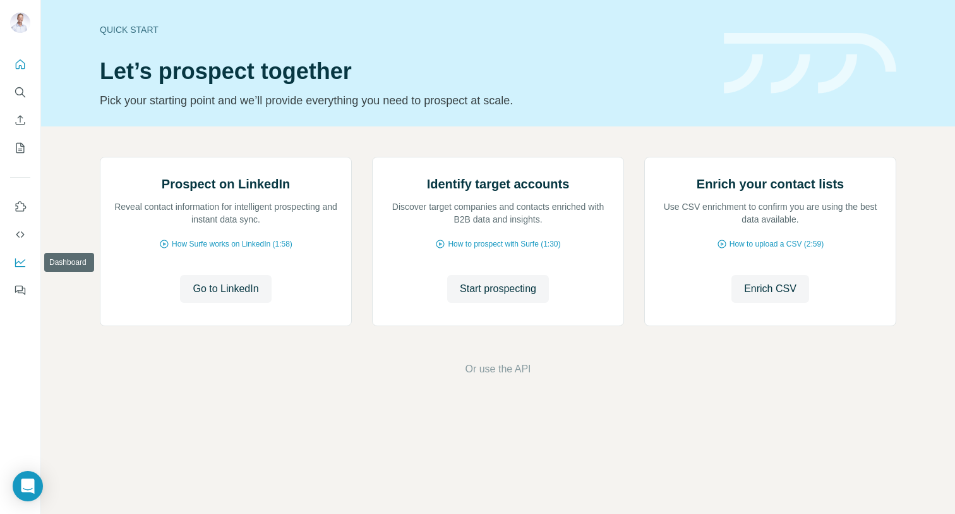
click at [16, 260] on icon "Dashboard" at bounding box center [20, 262] width 13 height 13
click at [21, 84] on button "Search" at bounding box center [20, 92] width 20 height 23
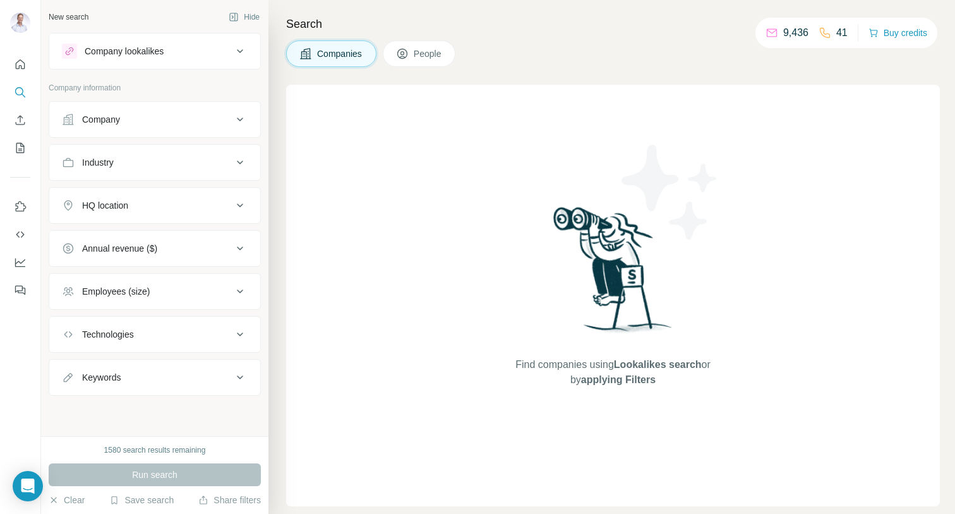
click at [230, 126] on button "Company" at bounding box center [154, 119] width 211 height 30
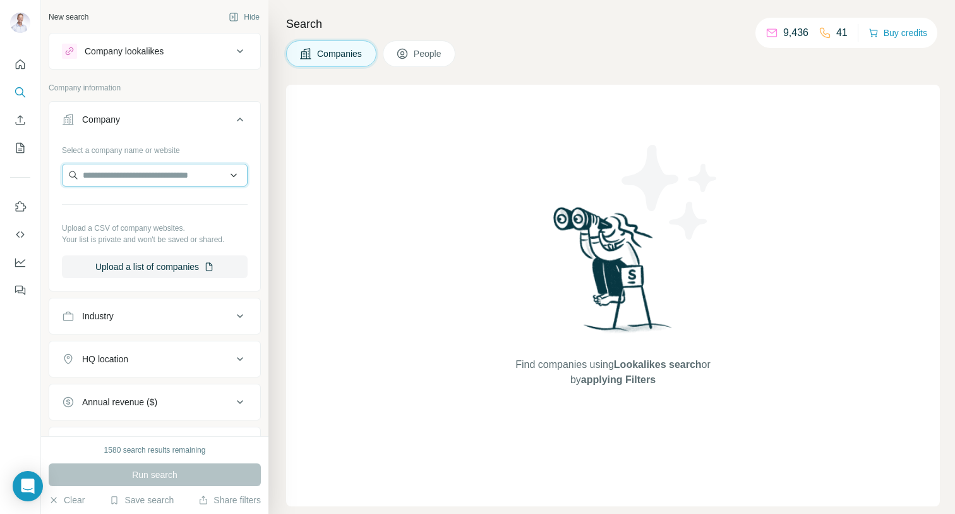
click at [138, 179] on input "text" at bounding box center [155, 175] width 186 height 23
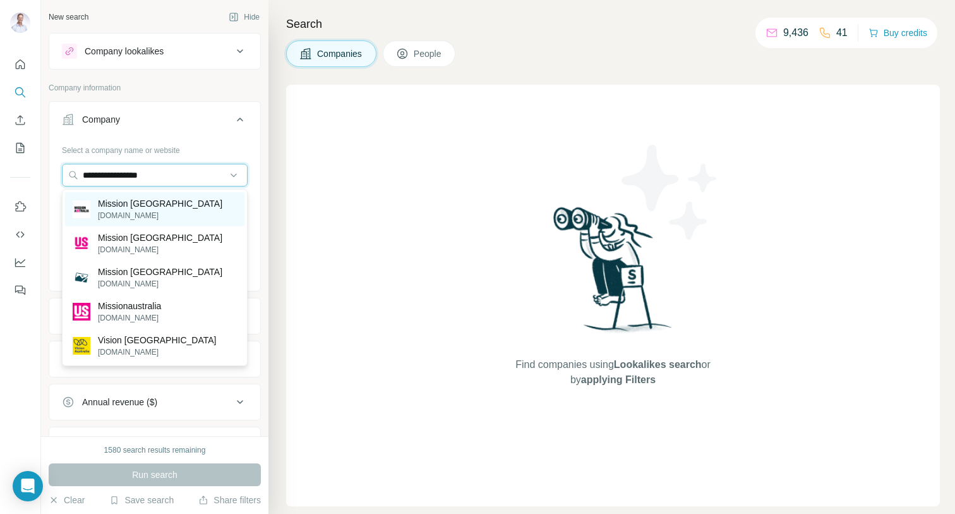
type input "**********"
click at [164, 212] on p "[DOMAIN_NAME]" at bounding box center [160, 215] width 124 height 11
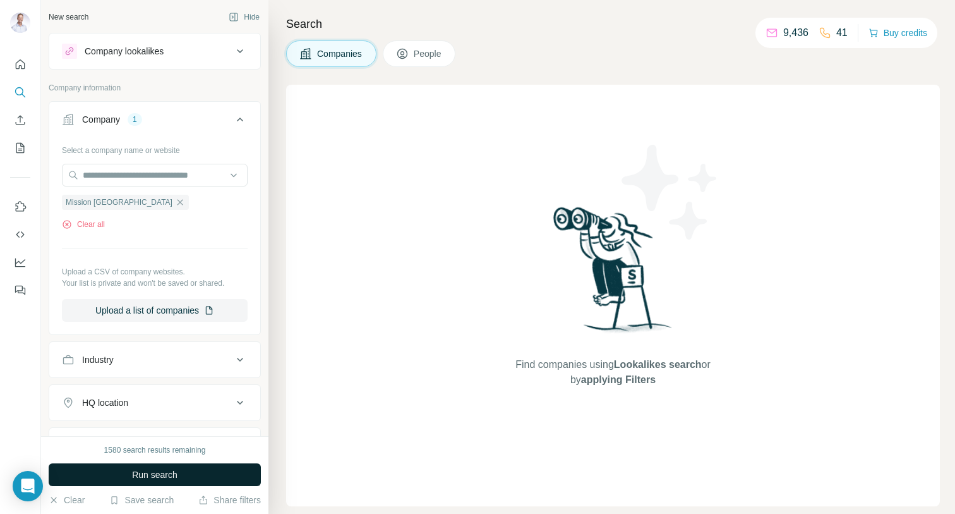
click at [168, 475] on span "Run search" at bounding box center [154, 474] width 45 height 13
